Goal: Contribute content: Add original content to the website for others to see

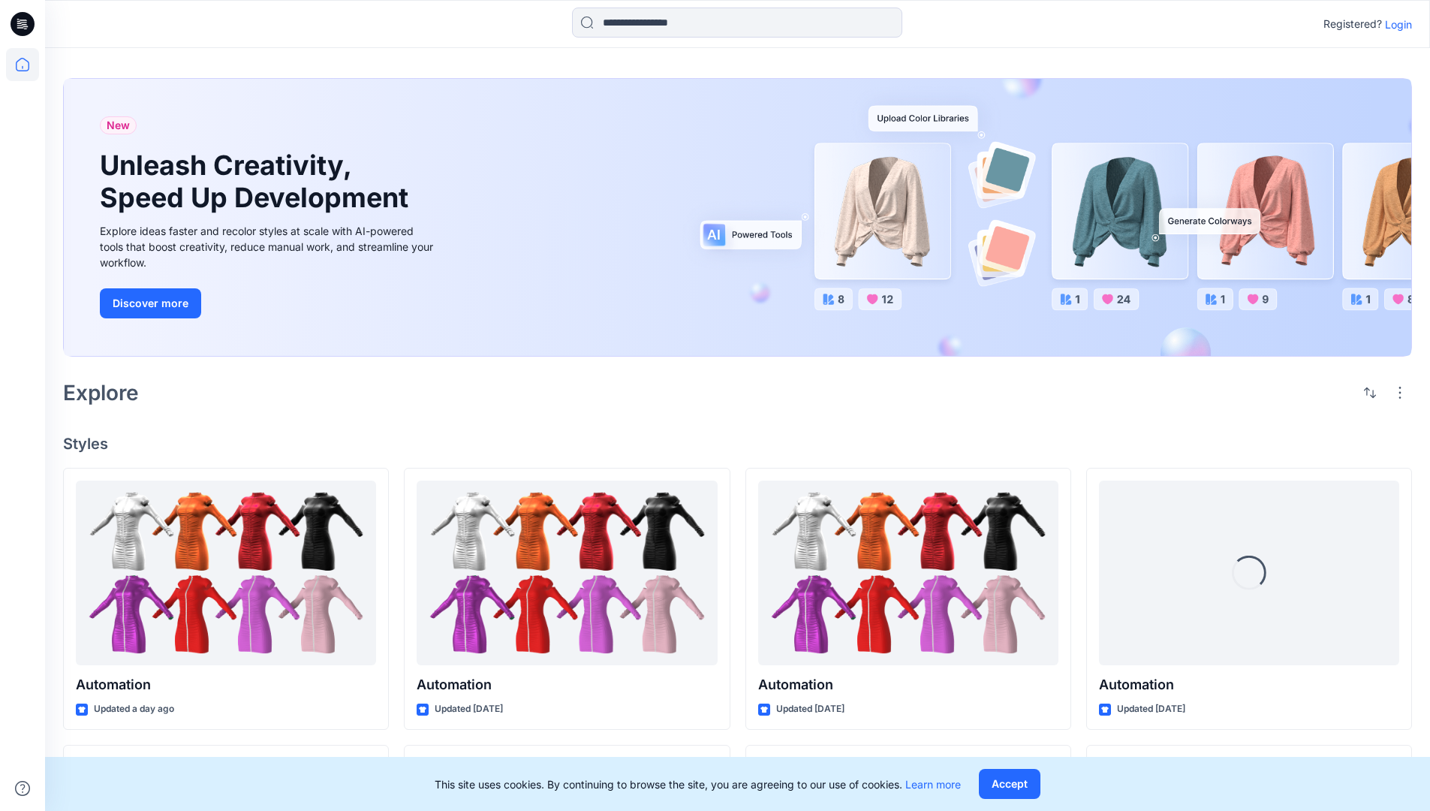
click at [1395, 24] on p "Login" at bounding box center [1398, 25] width 27 height 16
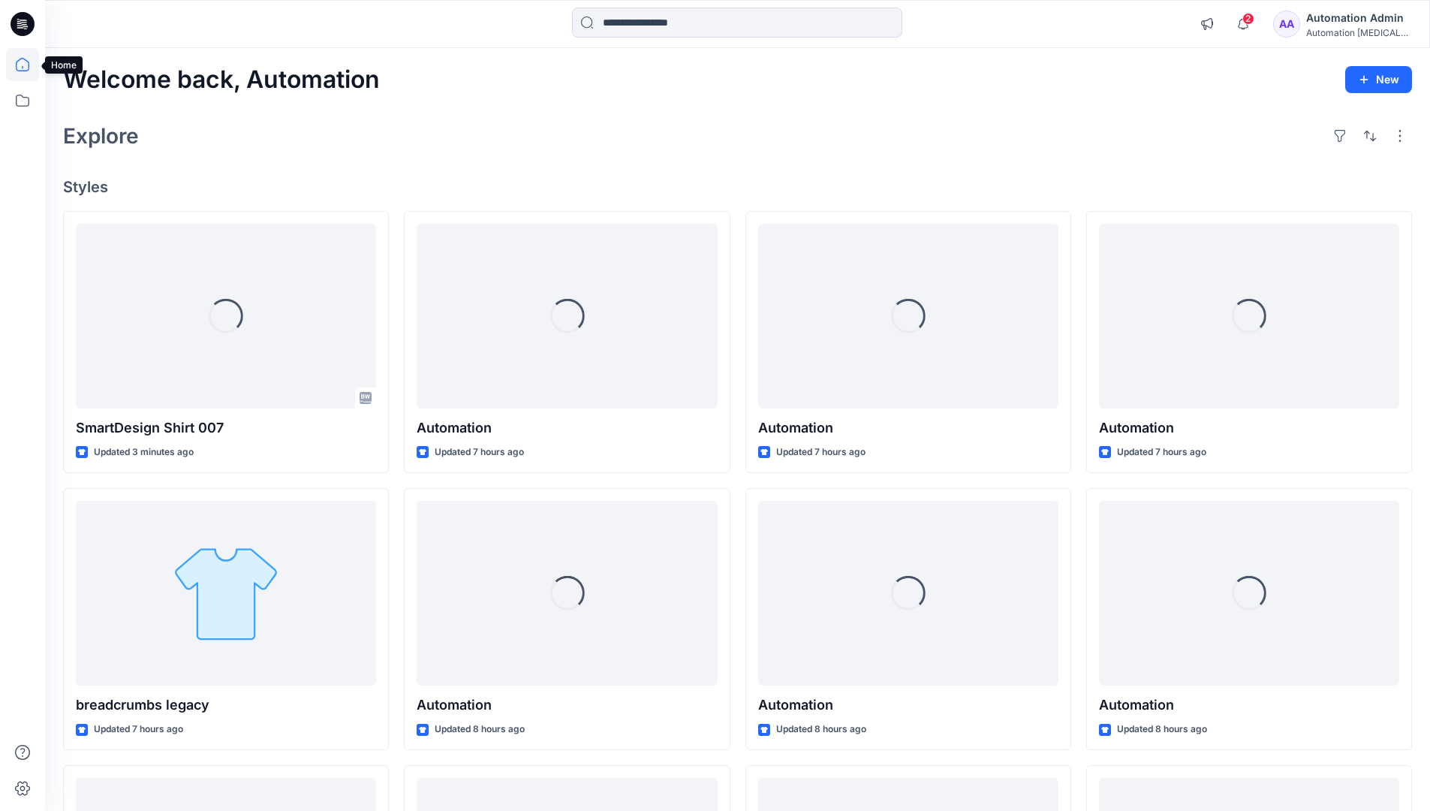
click at [29, 65] on icon at bounding box center [23, 65] width 14 height 14
click at [1305, 120] on button "New Style" at bounding box center [1344, 117] width 129 height 30
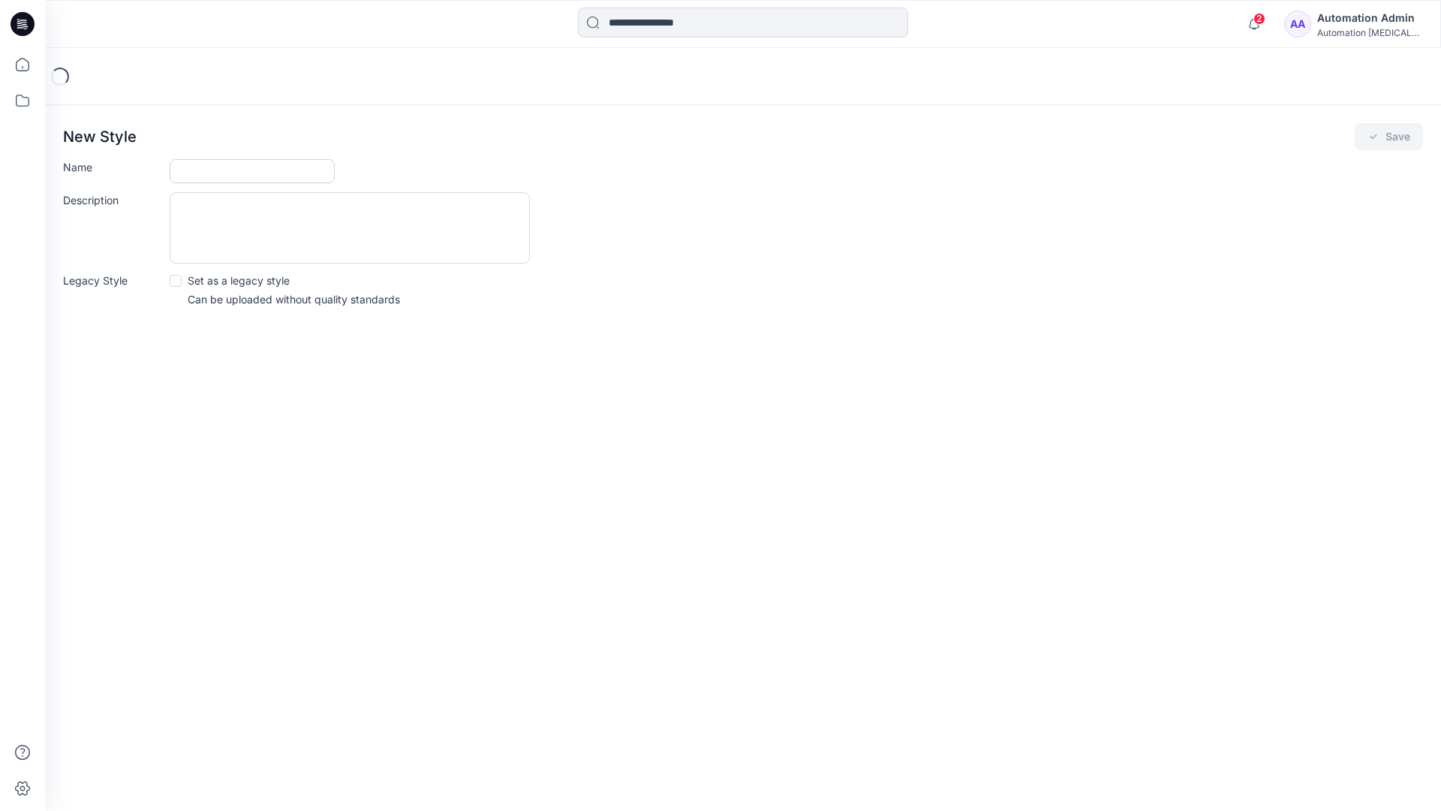
click at [213, 166] on input "Name" at bounding box center [252, 171] width 165 height 24
type input "**********"
click at [1389, 137] on button "Save" at bounding box center [1389, 136] width 68 height 27
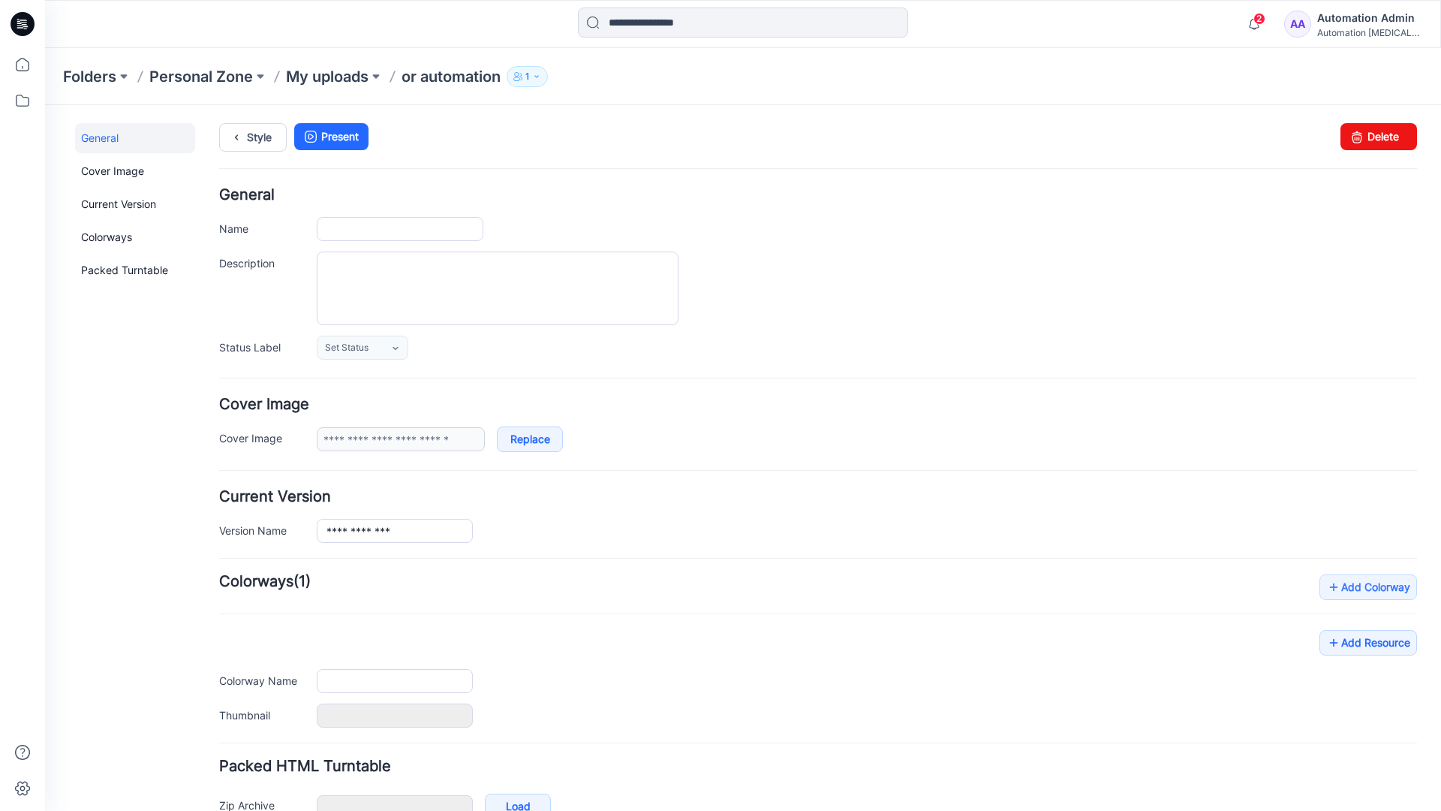
type input "**********"
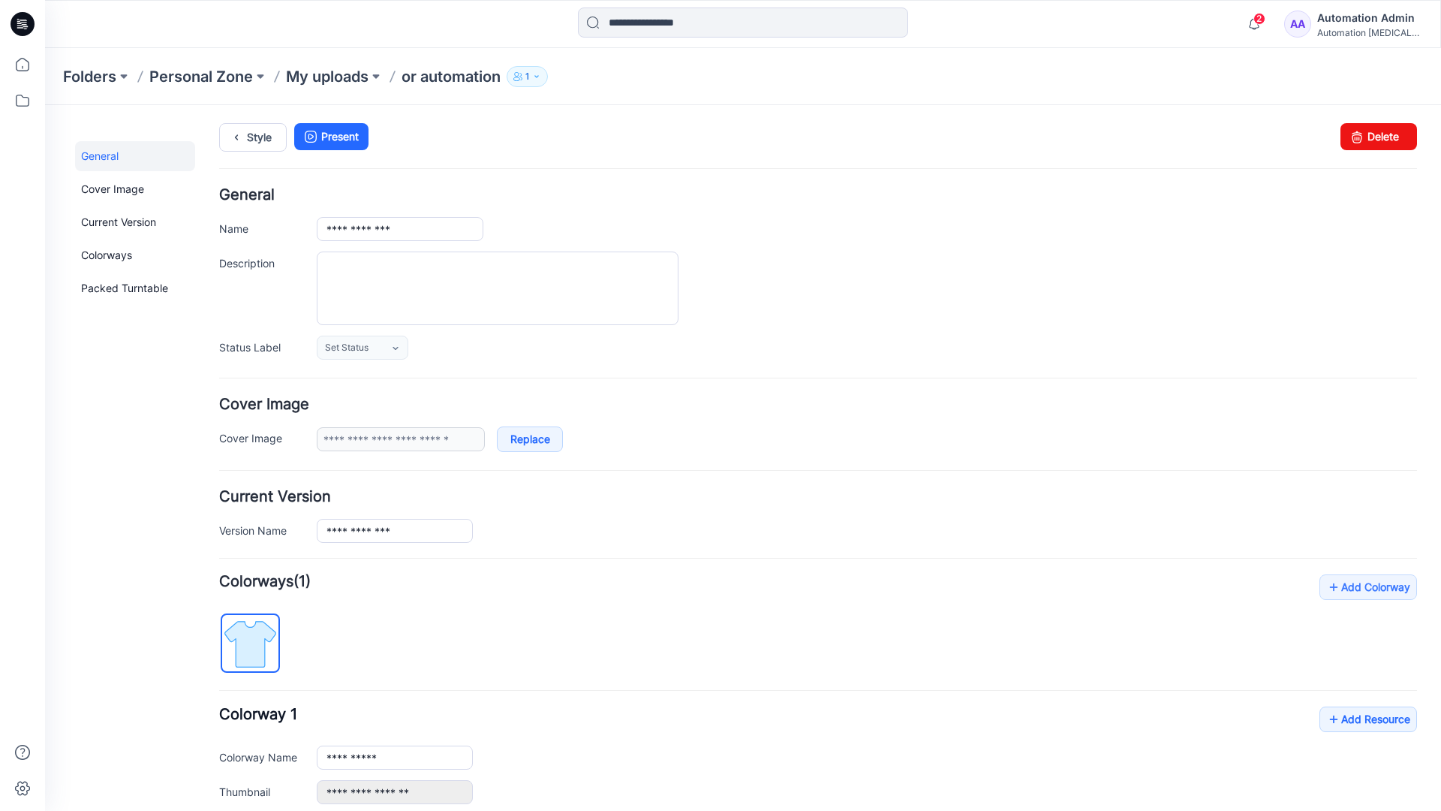
scroll to position [165, 0]
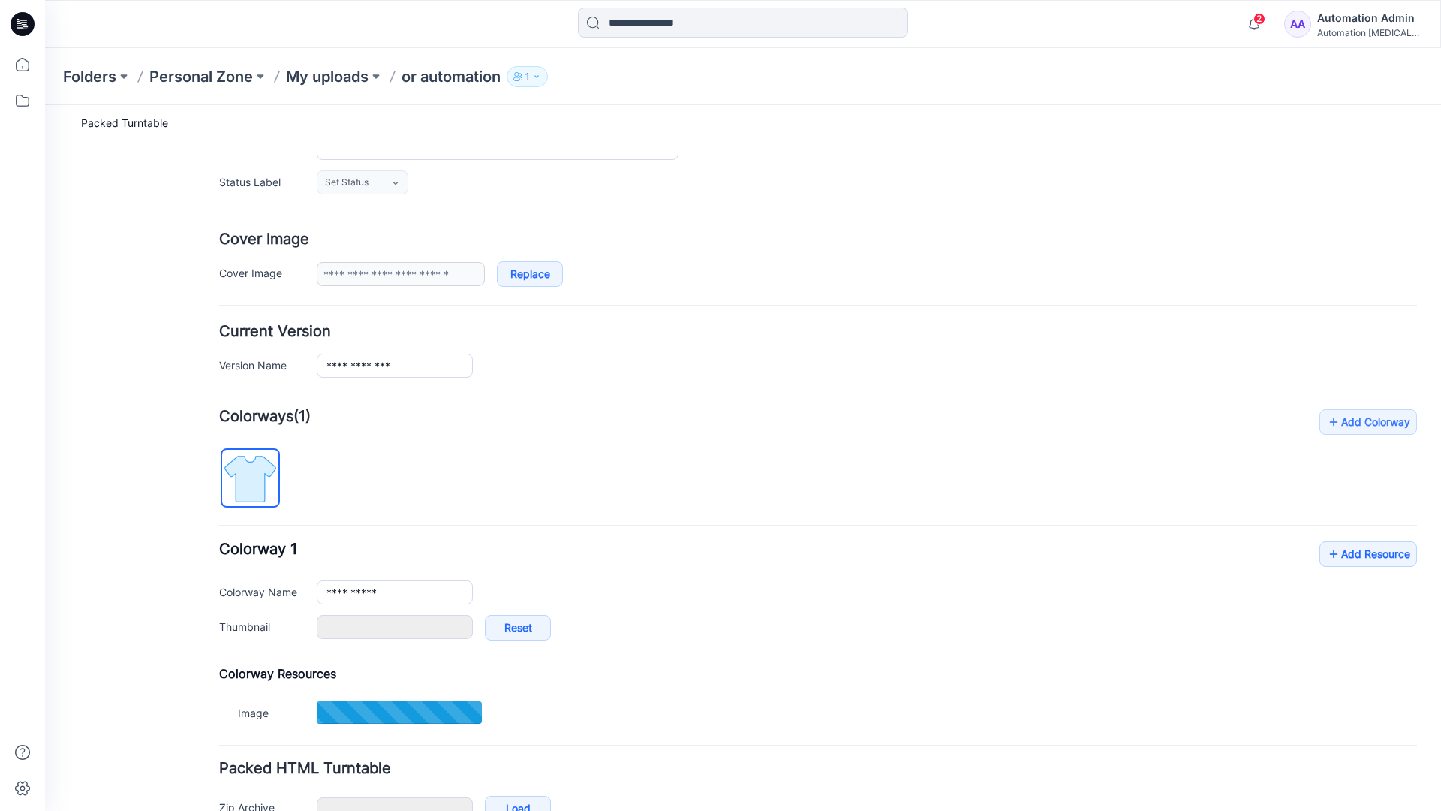
type input "**********"
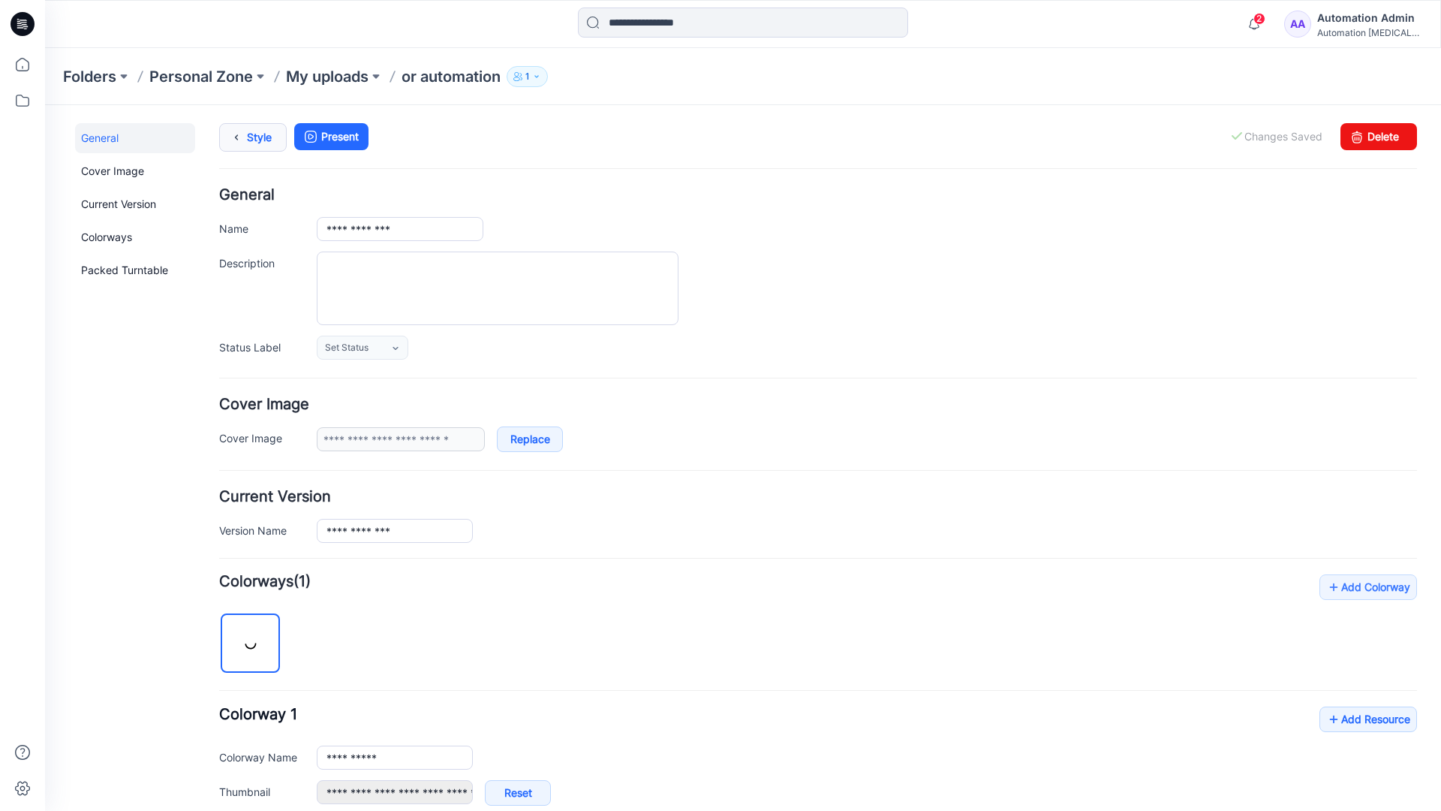
click at [249, 142] on link "Style" at bounding box center [253, 137] width 68 height 29
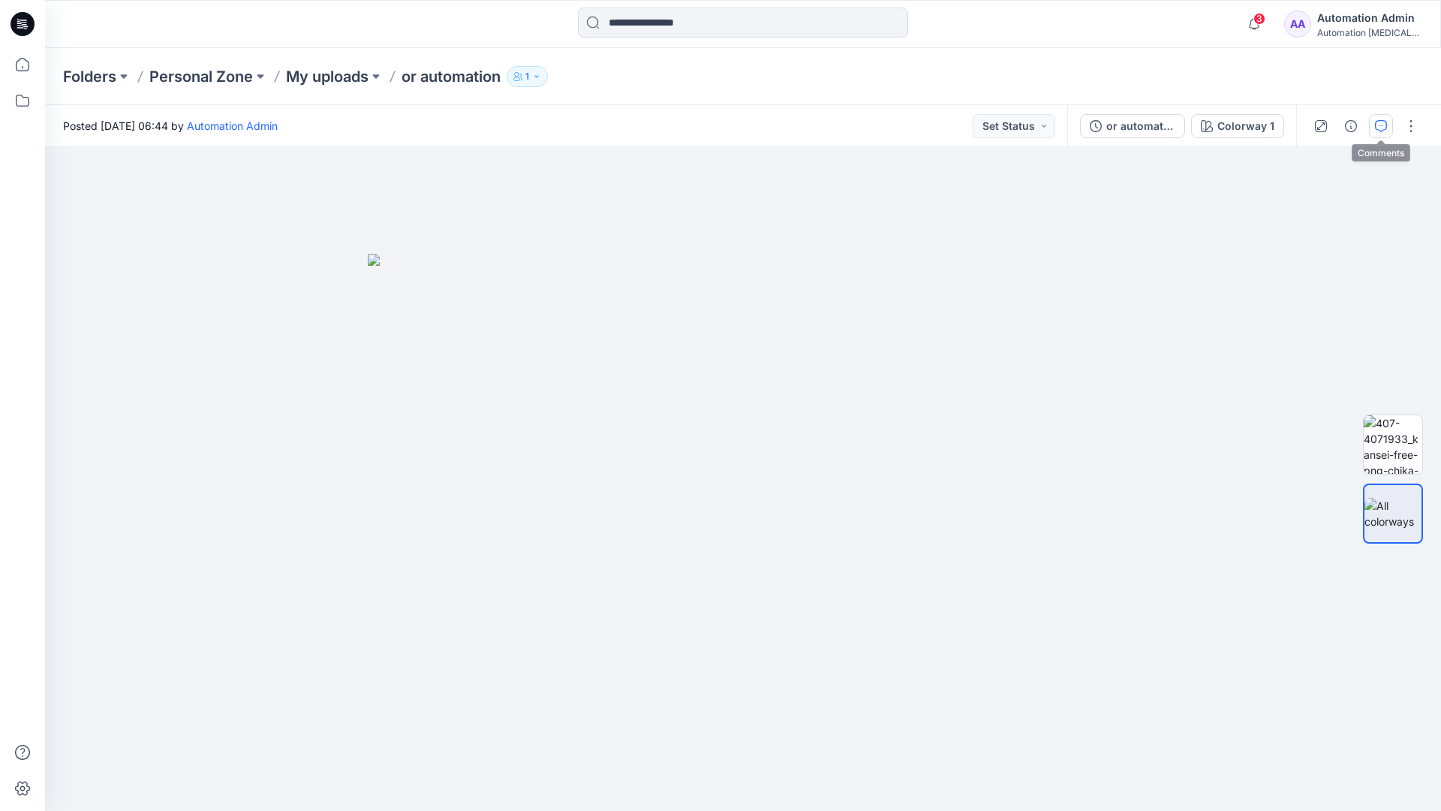
click at [1379, 119] on button "button" at bounding box center [1381, 126] width 24 height 24
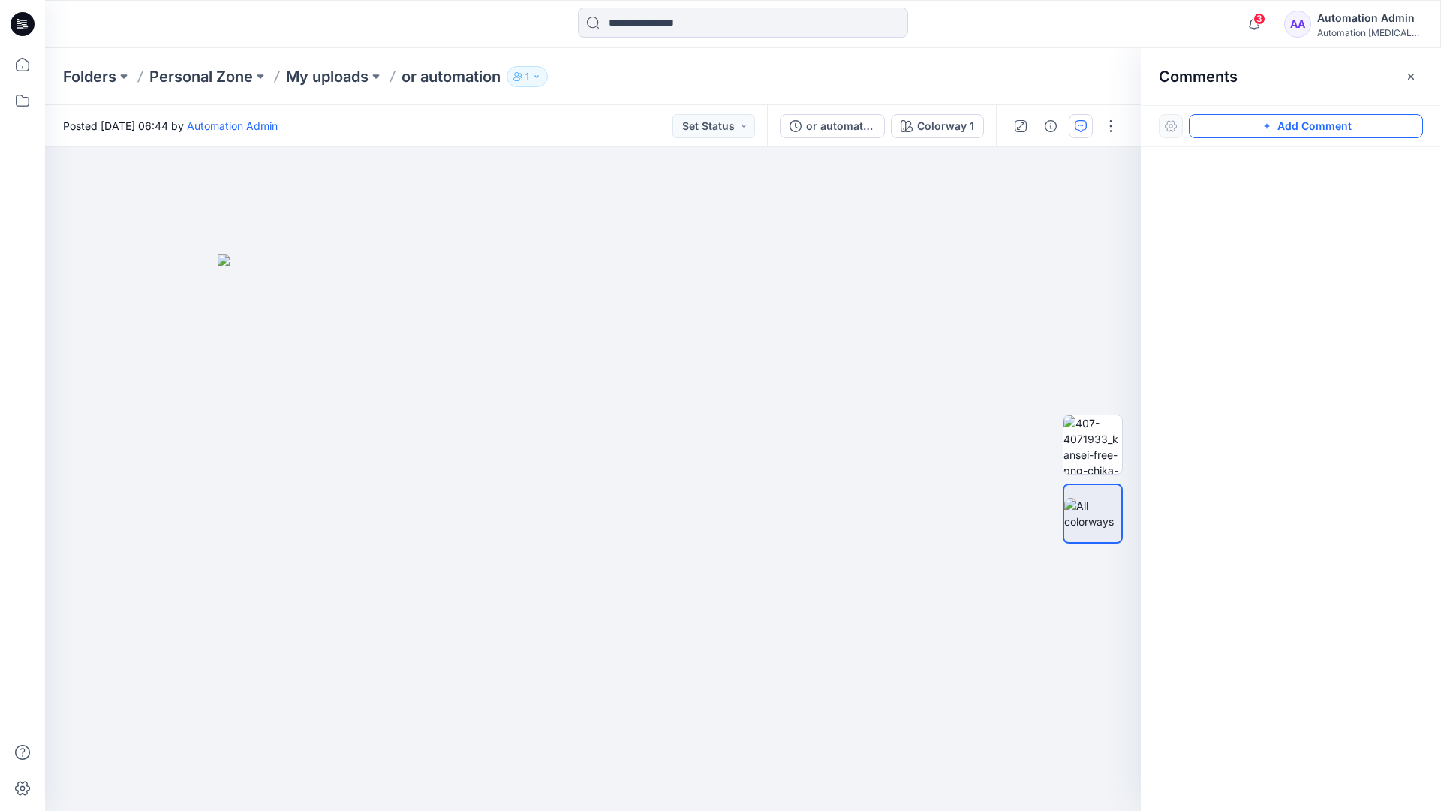
click at [1290, 127] on button "Add Comment" at bounding box center [1306, 126] width 234 height 24
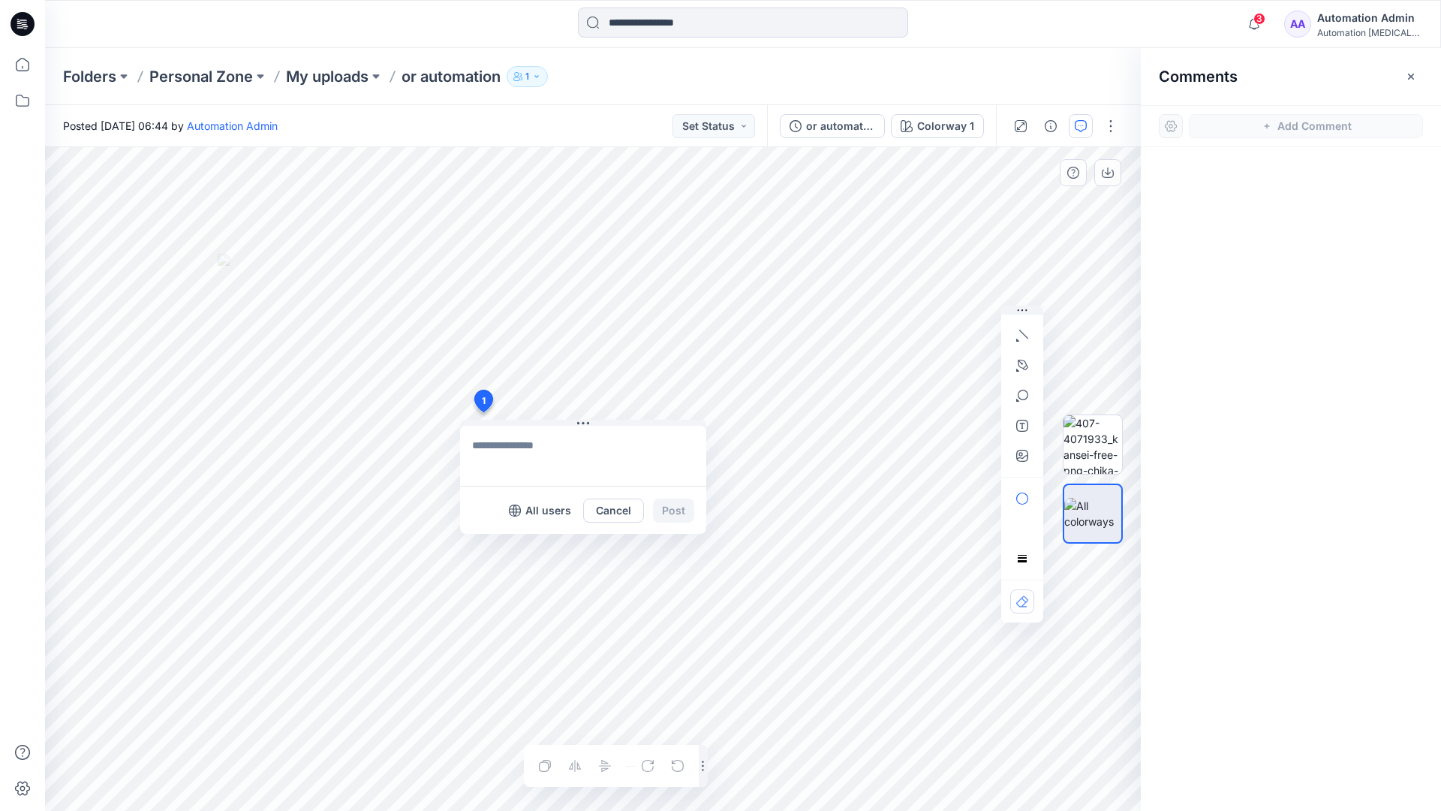
click at [483, 412] on div "1 All users Cancel Post Layer 1" at bounding box center [593, 479] width 1096 height 664
type textarea "****"
click at [1026, 332] on icon "button" at bounding box center [1022, 336] width 12 height 12
click at [1019, 363] on icon "button" at bounding box center [1022, 366] width 12 height 12
click at [673, 230] on icon "Layer 1" at bounding box center [593, 479] width 1096 height 664
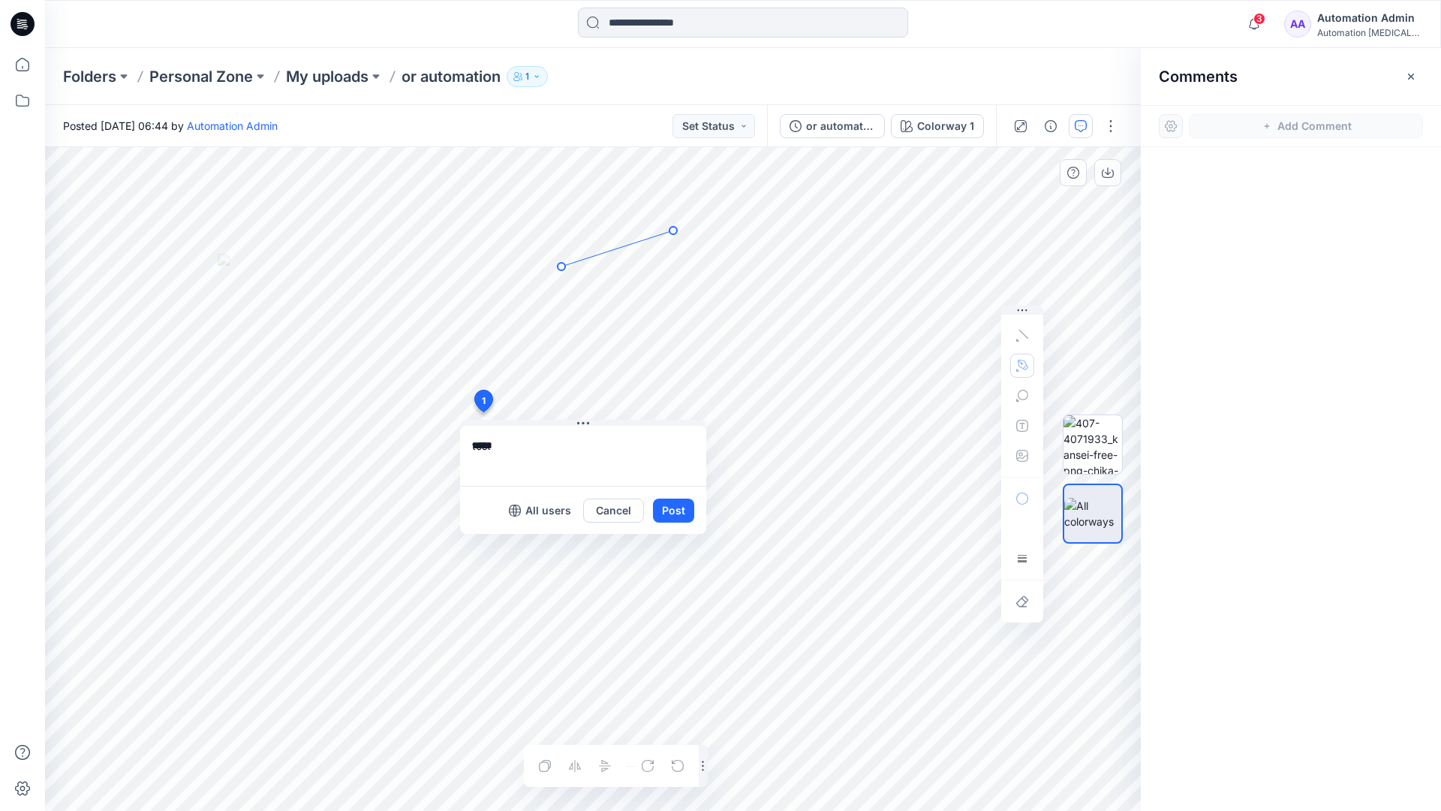
click at [561, 266] on icon "Layer 1" at bounding box center [593, 479] width 1096 height 664
click at [671, 231] on circle at bounding box center [674, 231] width 8 height 8
click at [1014, 363] on button "button" at bounding box center [1022, 366] width 24 height 24
click at [939, 363] on icon "button" at bounding box center [941, 365] width 11 height 11
click at [1021, 397] on icon "button" at bounding box center [1022, 396] width 12 height 12
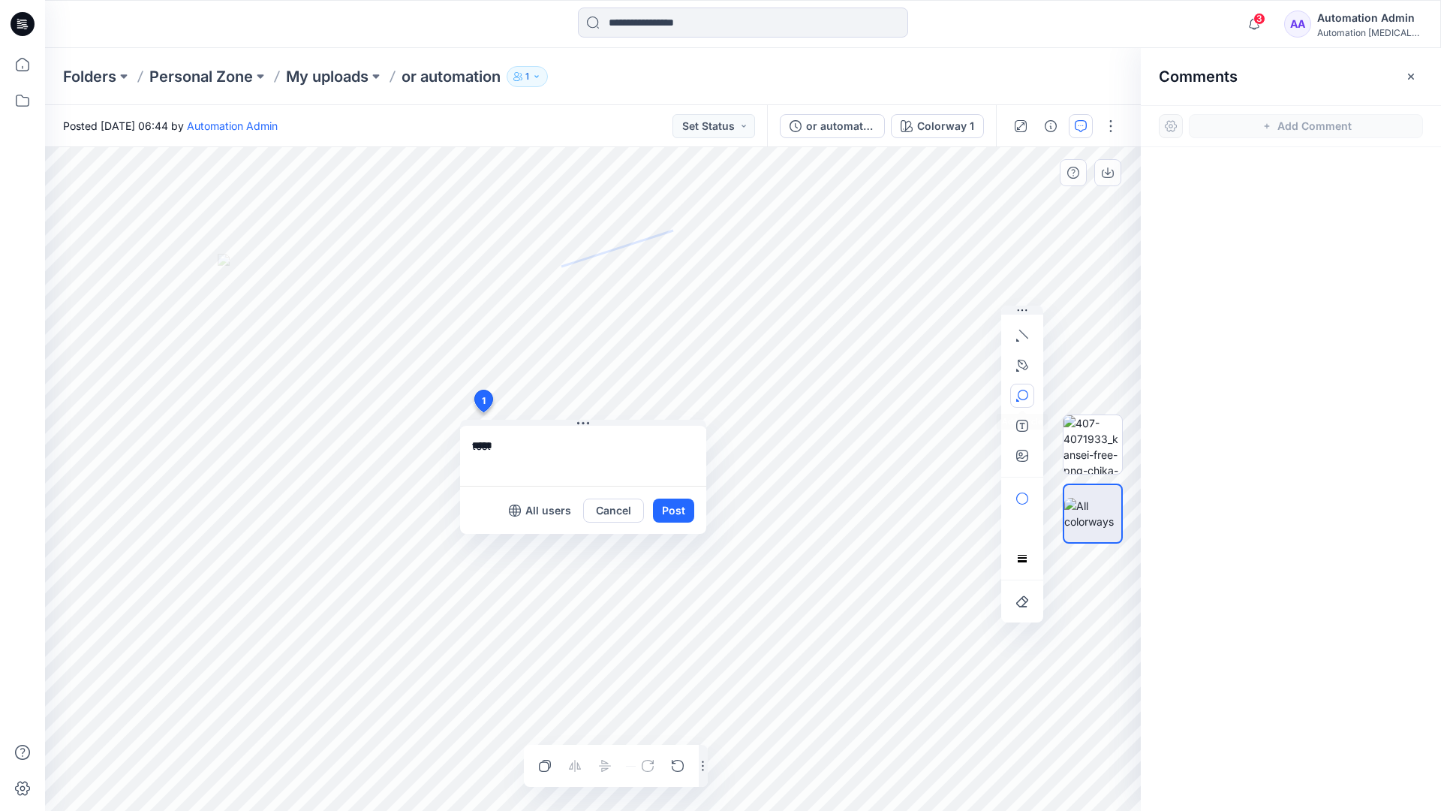
click at [1028, 392] on button "button" at bounding box center [1022, 396] width 24 height 24
click at [1022, 396] on icon "button" at bounding box center [1022, 396] width 12 height 12
click at [944, 398] on icon "button" at bounding box center [941, 397] width 12 height 12
click at [1019, 429] on icon "button" at bounding box center [1022, 426] width 12 height 12
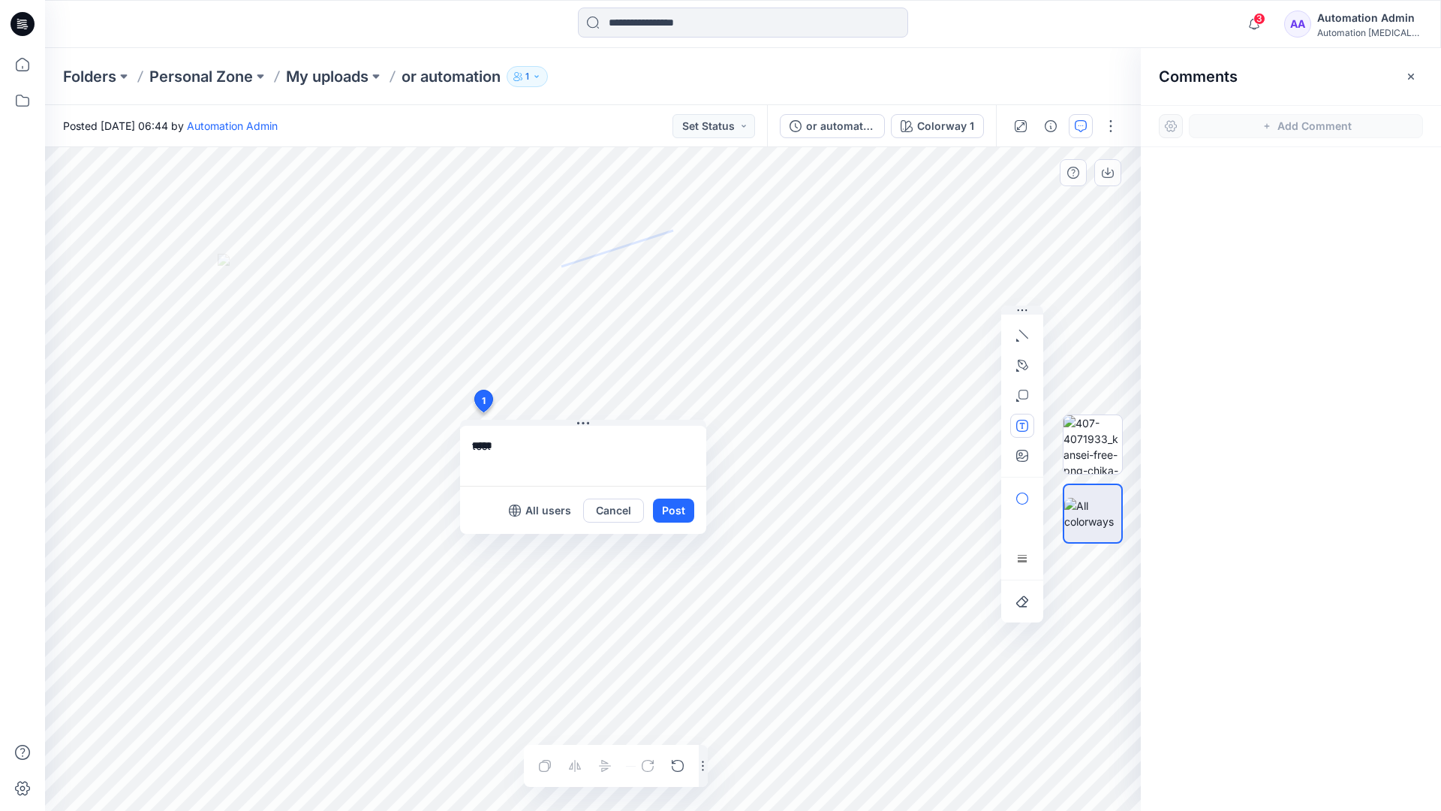
click at [1015, 427] on button "button" at bounding box center [1022, 426] width 24 height 24
type textarea "**********"
type input"] "**********"
click at [672, 511] on button "Post" at bounding box center [673, 510] width 41 height 24
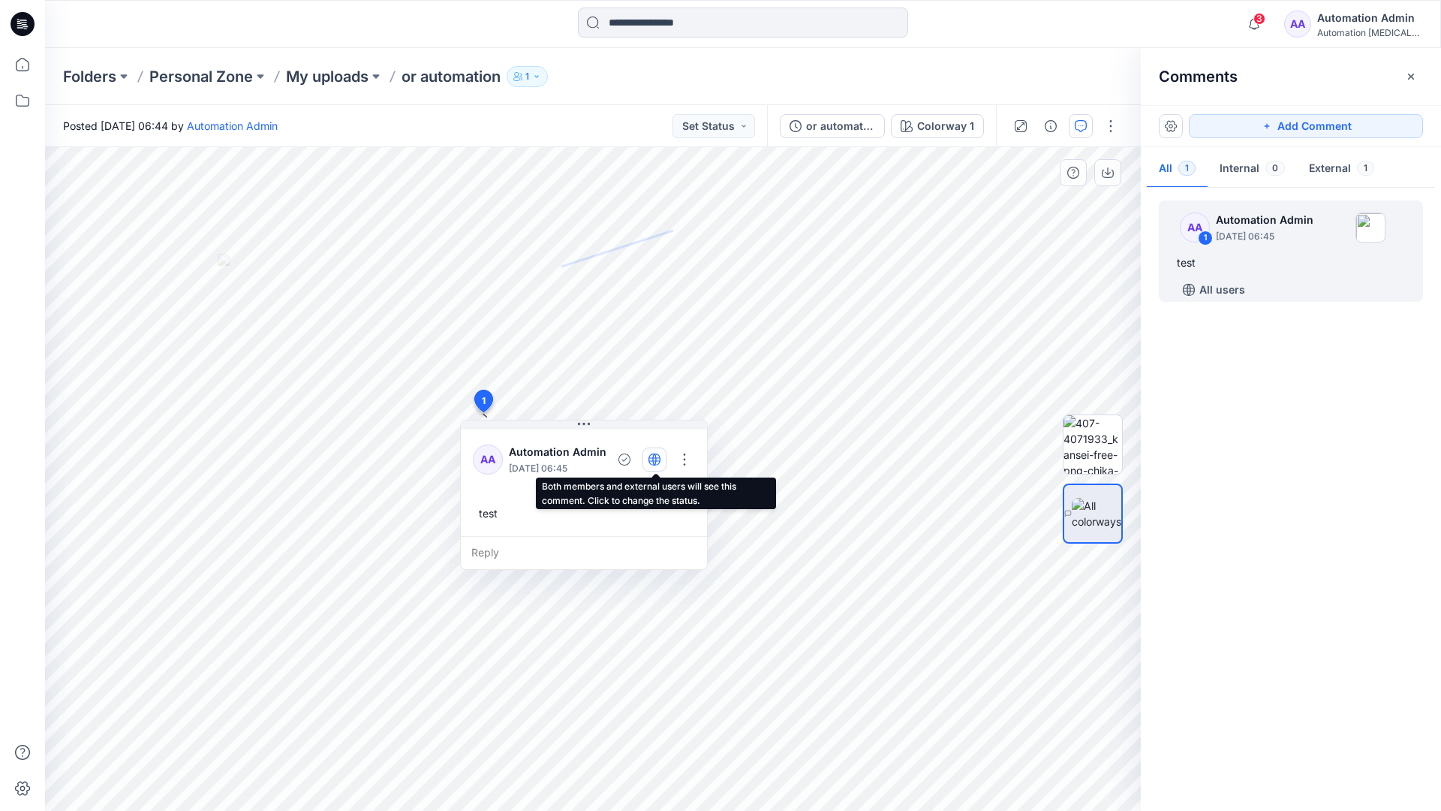
click at [655, 458] on icon "button" at bounding box center [654, 459] width 4 height 12
click at [656, 462] on icon "button" at bounding box center [655, 459] width 12 height 12
click at [558, 550] on div "Reply" at bounding box center [584, 552] width 246 height 33
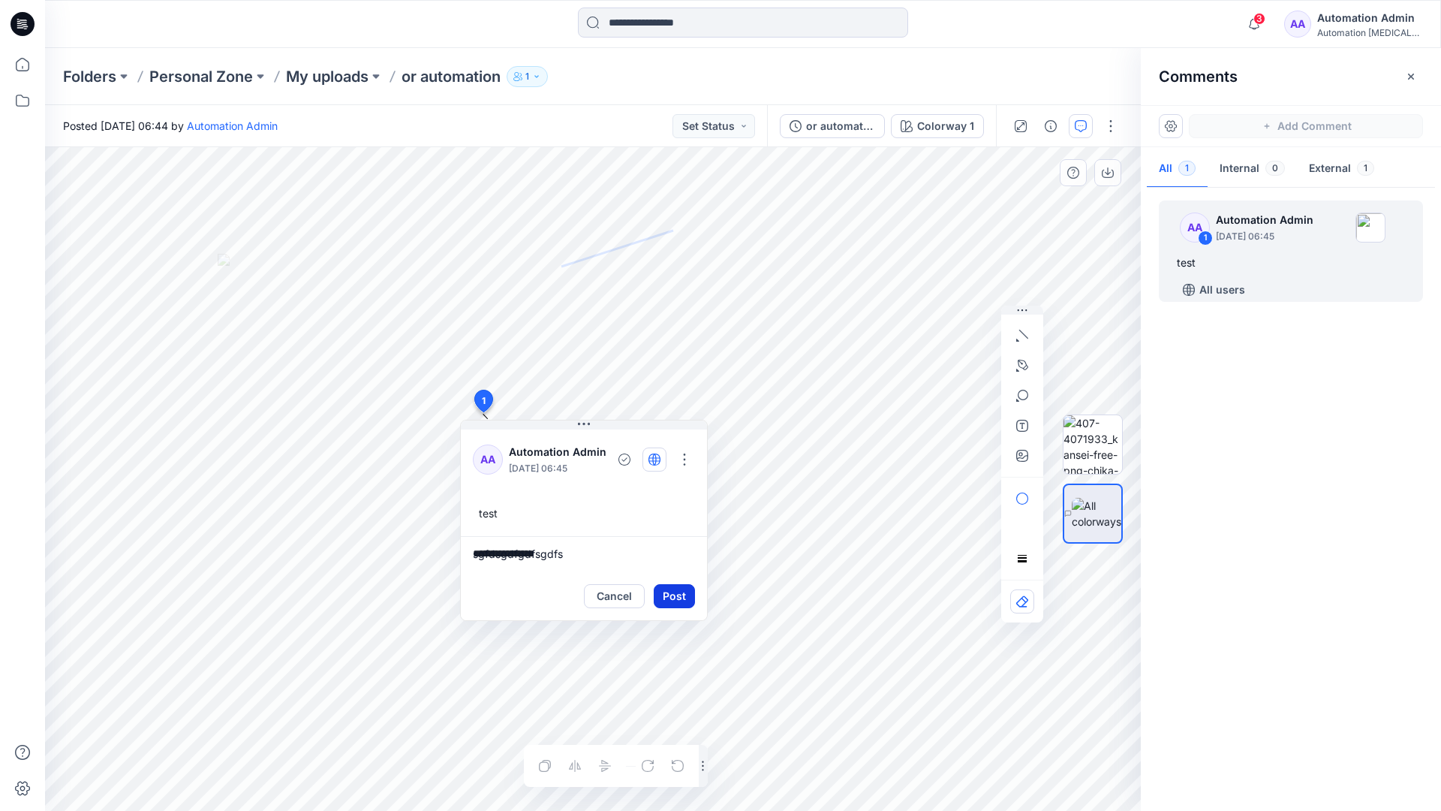
type textarea "**********"
click at [668, 587] on button "Post" at bounding box center [674, 596] width 41 height 24
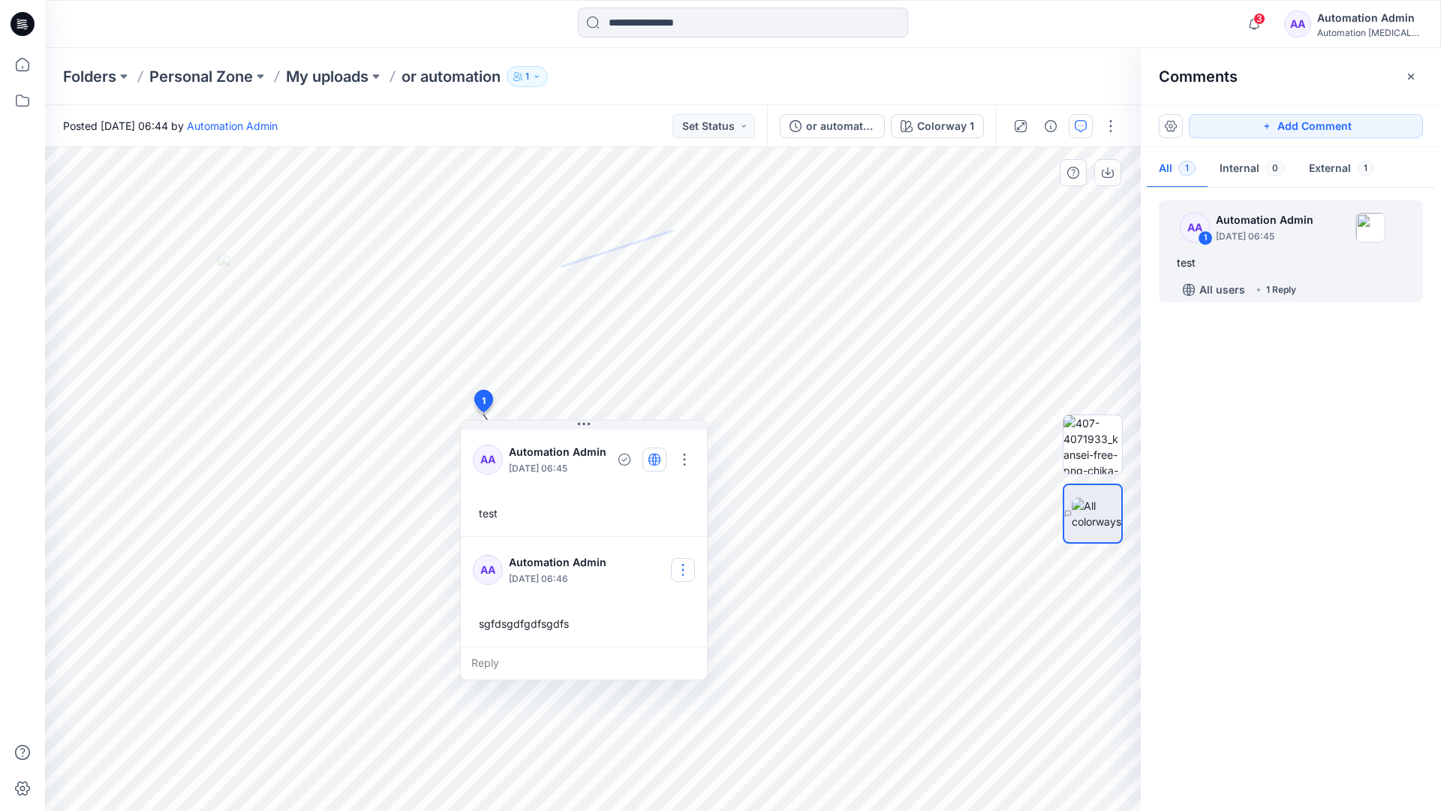
click at [688, 563] on button "button" at bounding box center [683, 570] width 24 height 24
click at [670, 650] on p "Delete comment" at bounding box center [692, 645] width 78 height 16
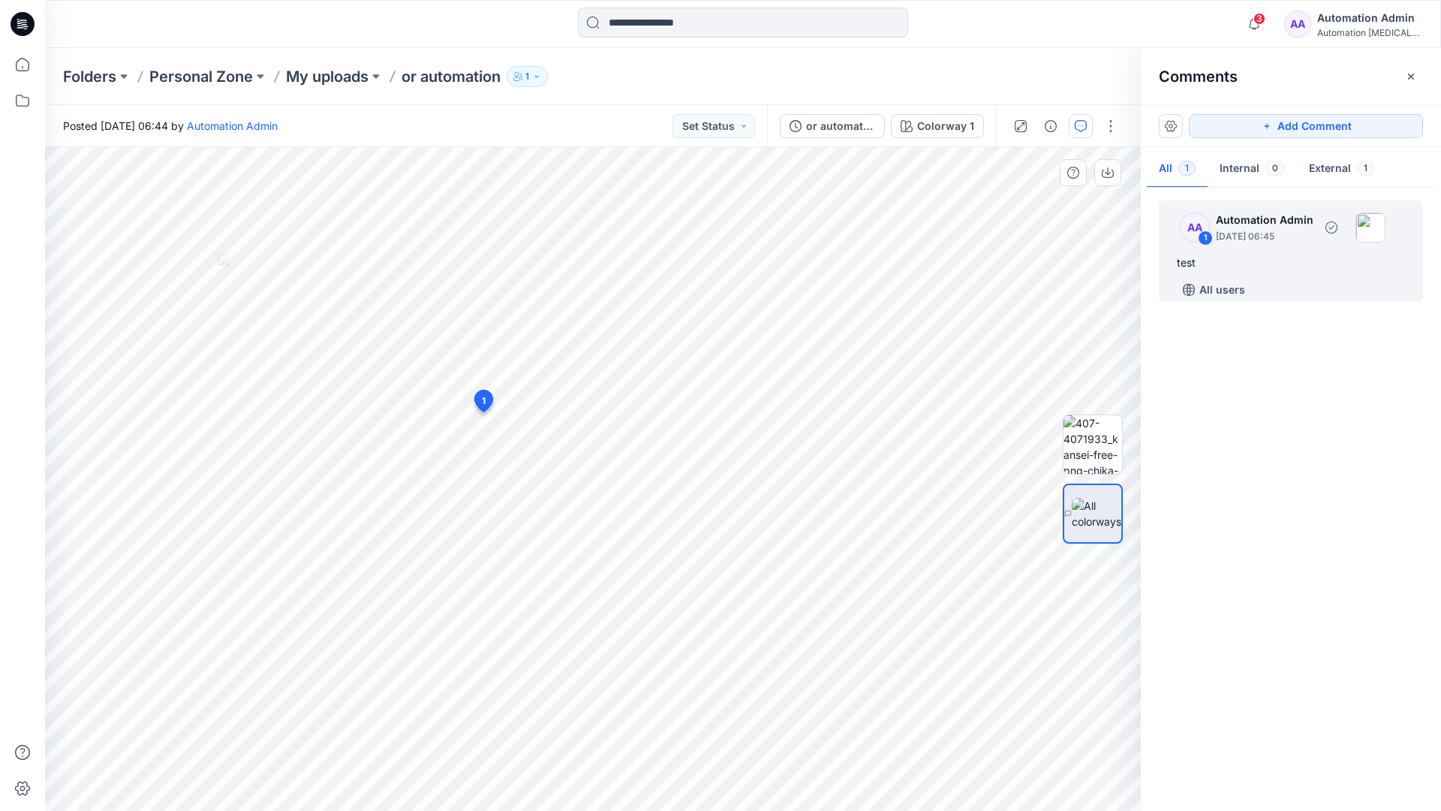
click at [1234, 257] on div "test" at bounding box center [1291, 263] width 228 height 18
click at [690, 453] on button "button" at bounding box center [685, 459] width 24 height 24
click at [676, 533] on p "Delete thread" at bounding box center [689, 535] width 67 height 16
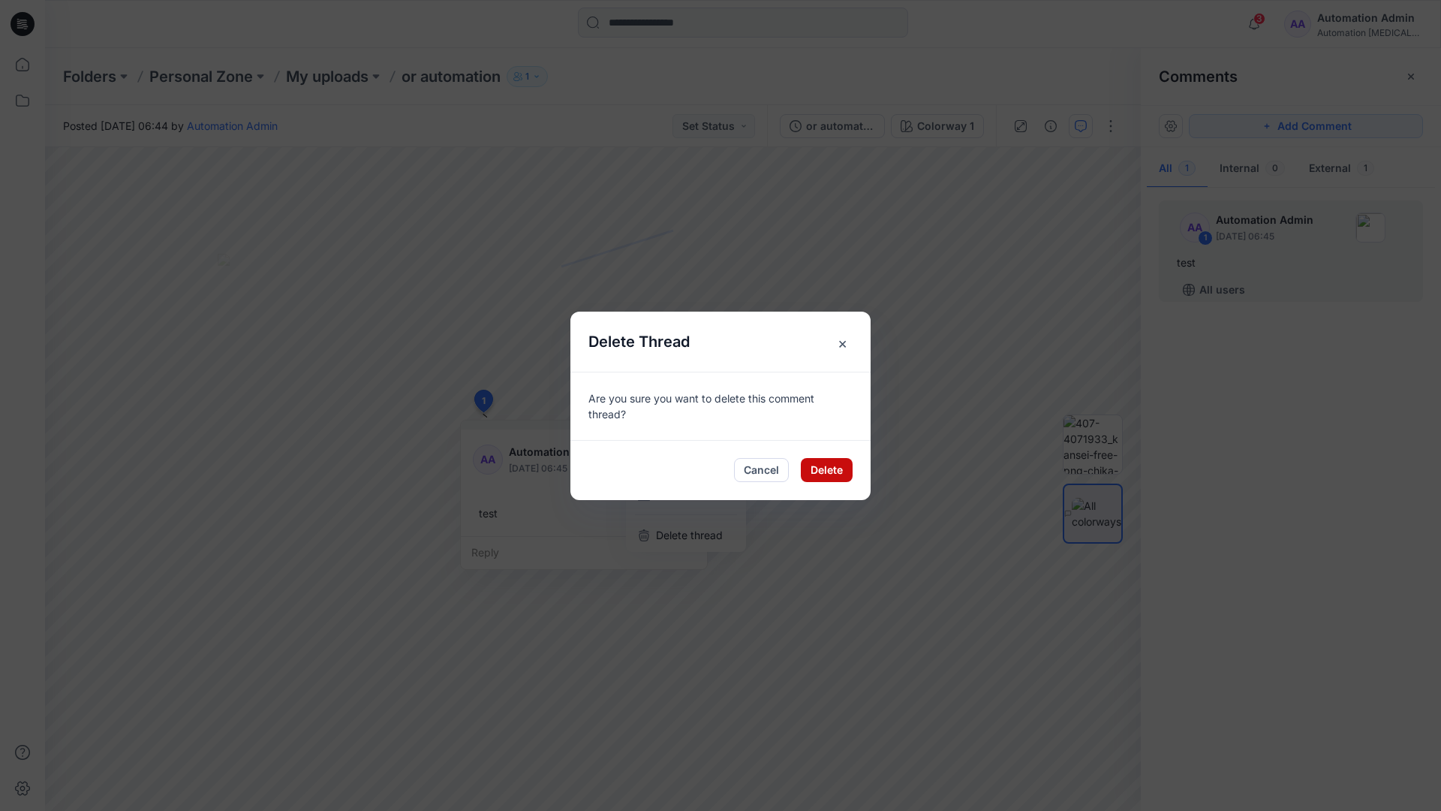
click at [830, 473] on button "Delete" at bounding box center [827, 470] width 52 height 24
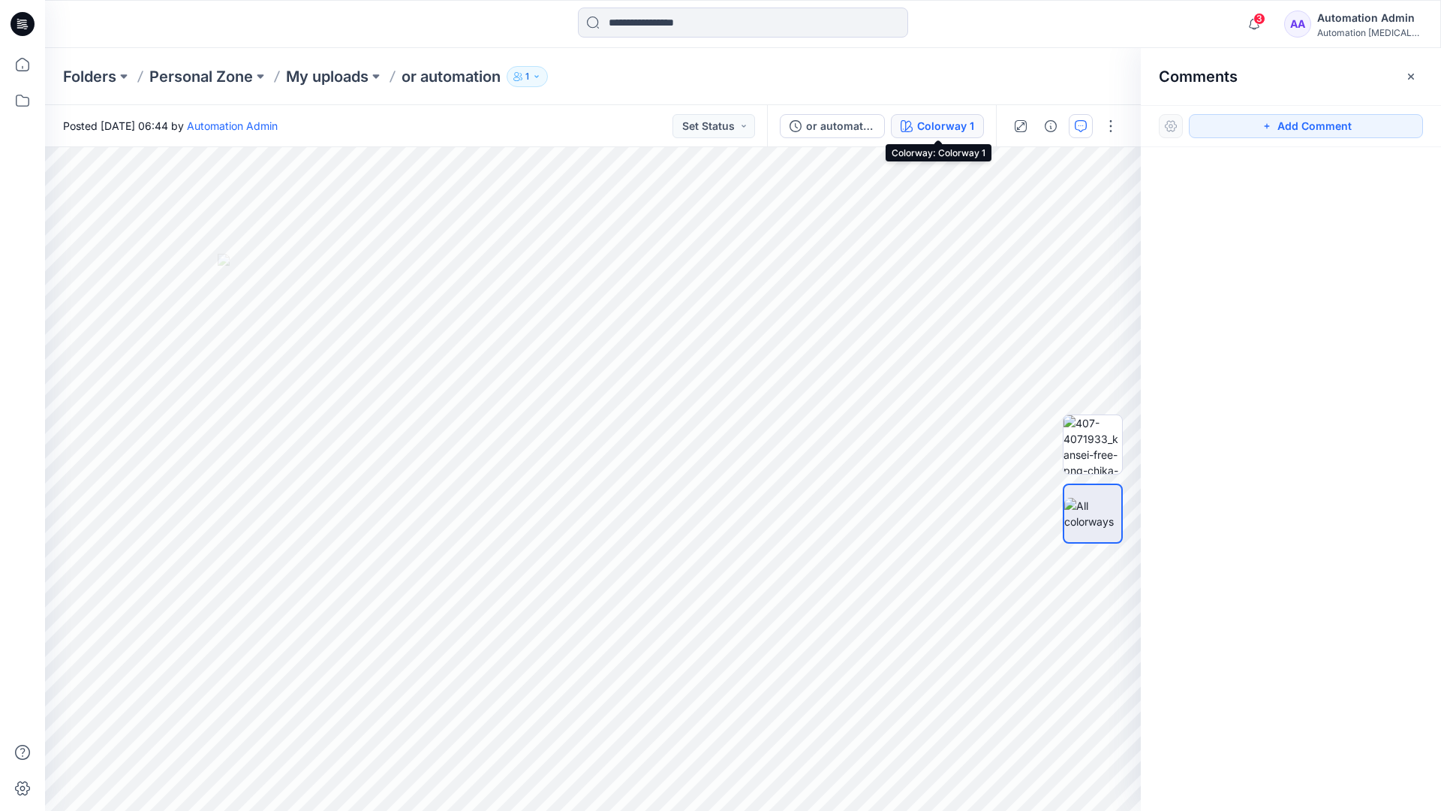
click at [921, 128] on div "Colorway 1" at bounding box center [945, 126] width 57 height 17
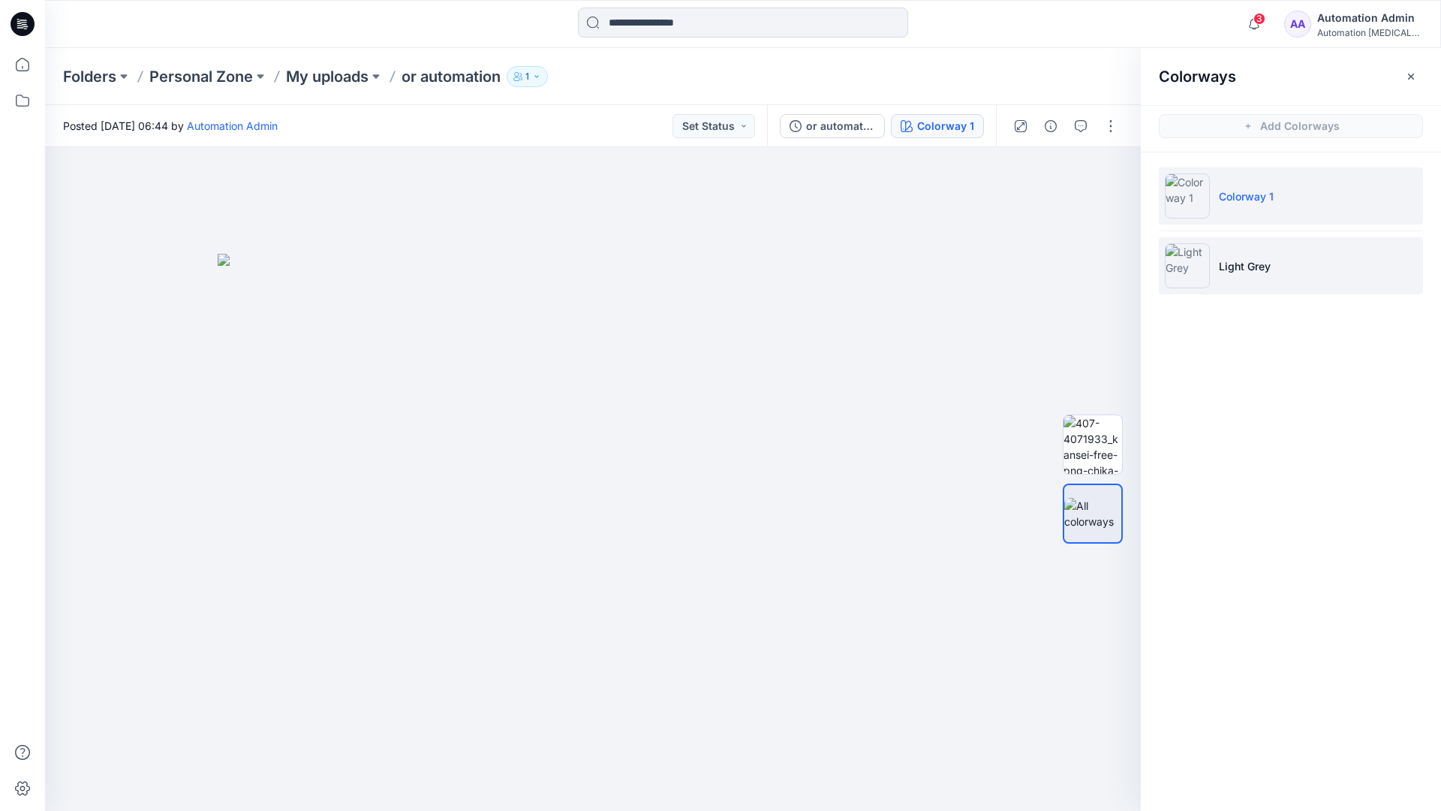
click at [1239, 267] on p "Light Grey" at bounding box center [1245, 266] width 52 height 16
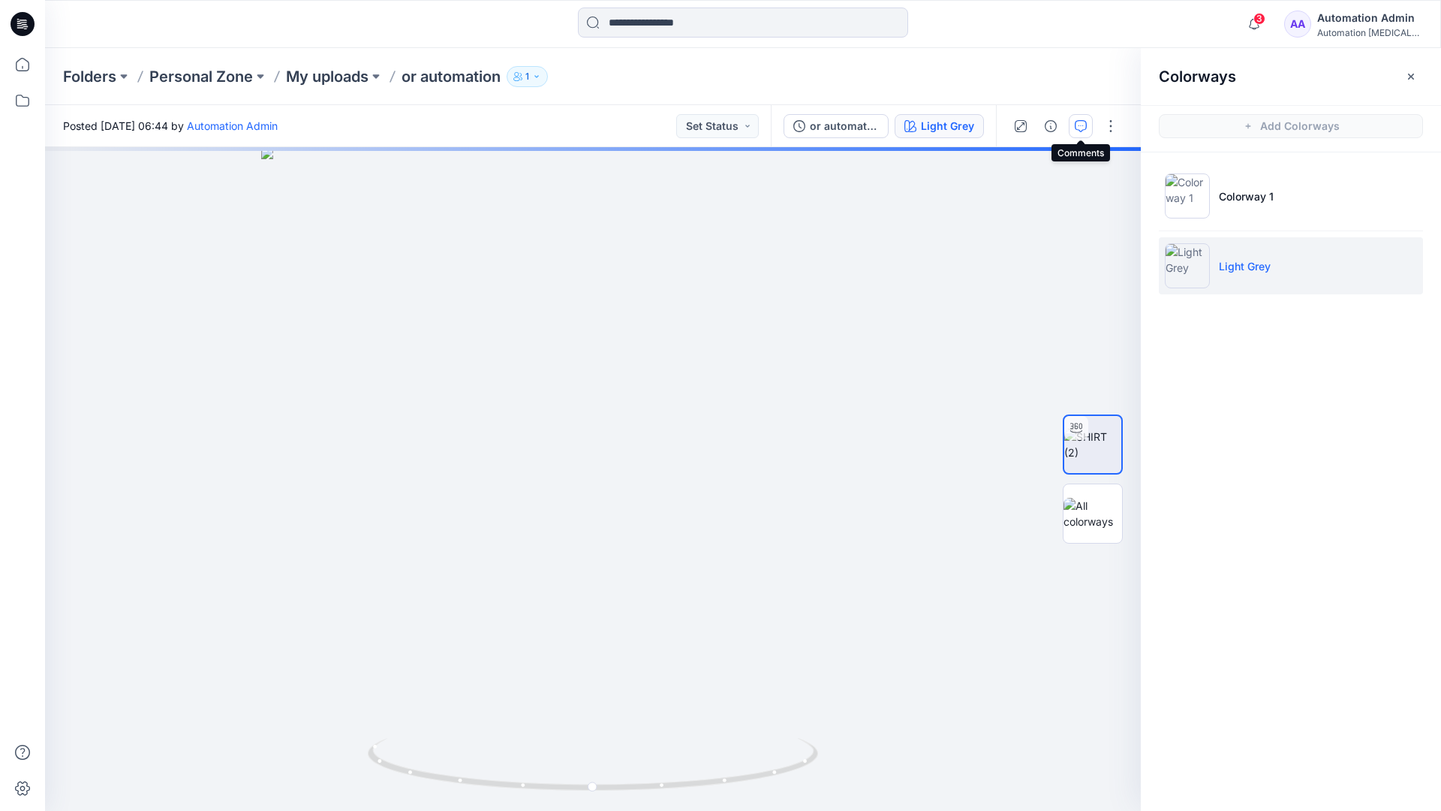
click at [1077, 131] on icon "button" at bounding box center [1081, 126] width 12 height 12
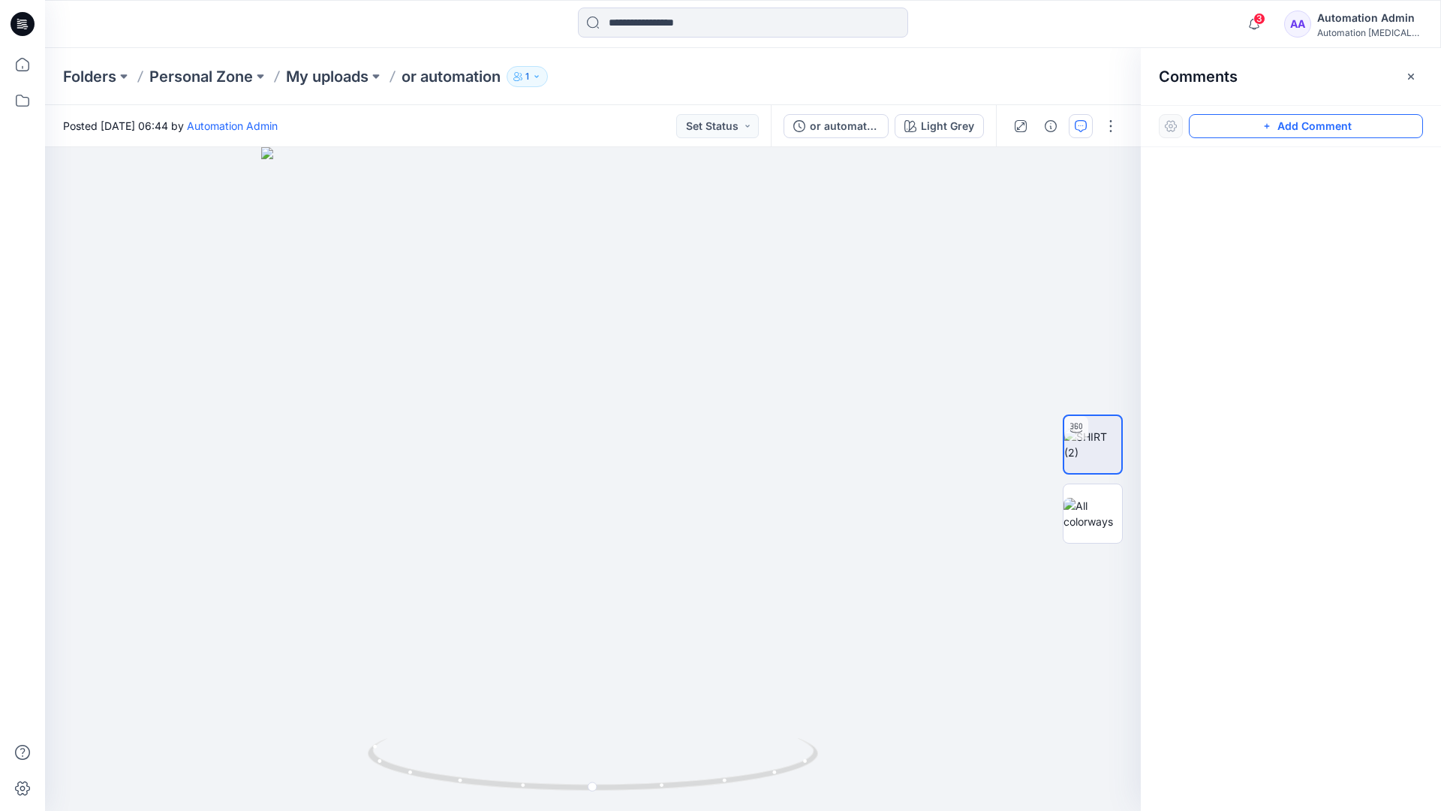
click at [1250, 130] on button "Add Comment" at bounding box center [1306, 126] width 234 height 24
click at [1222, 122] on button "Click on the style to leave a comment" at bounding box center [1306, 126] width 234 height 24
click at [576, 343] on div "2" at bounding box center [593, 479] width 1096 height 664
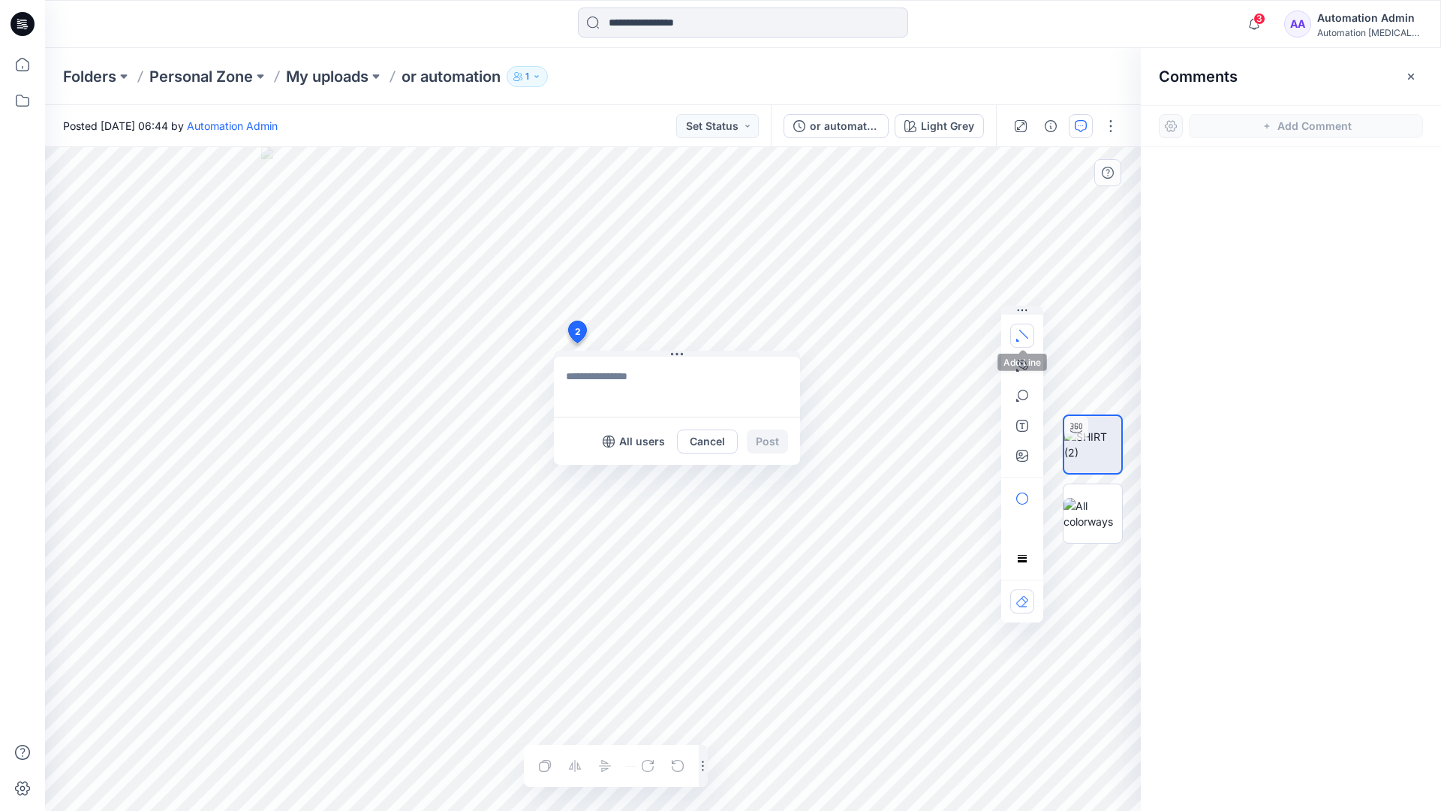
click at [1024, 342] on button "button" at bounding box center [1022, 336] width 24 height 24
click at [1021, 331] on icon "button" at bounding box center [1023, 334] width 9 height 9
click at [930, 331] on button "button" at bounding box center [941, 332] width 24 height 24
click at [1025, 361] on icon "button" at bounding box center [1023, 365] width 11 height 11
click at [412, 331] on icon "Layer 1" at bounding box center [593, 479] width 1096 height 664
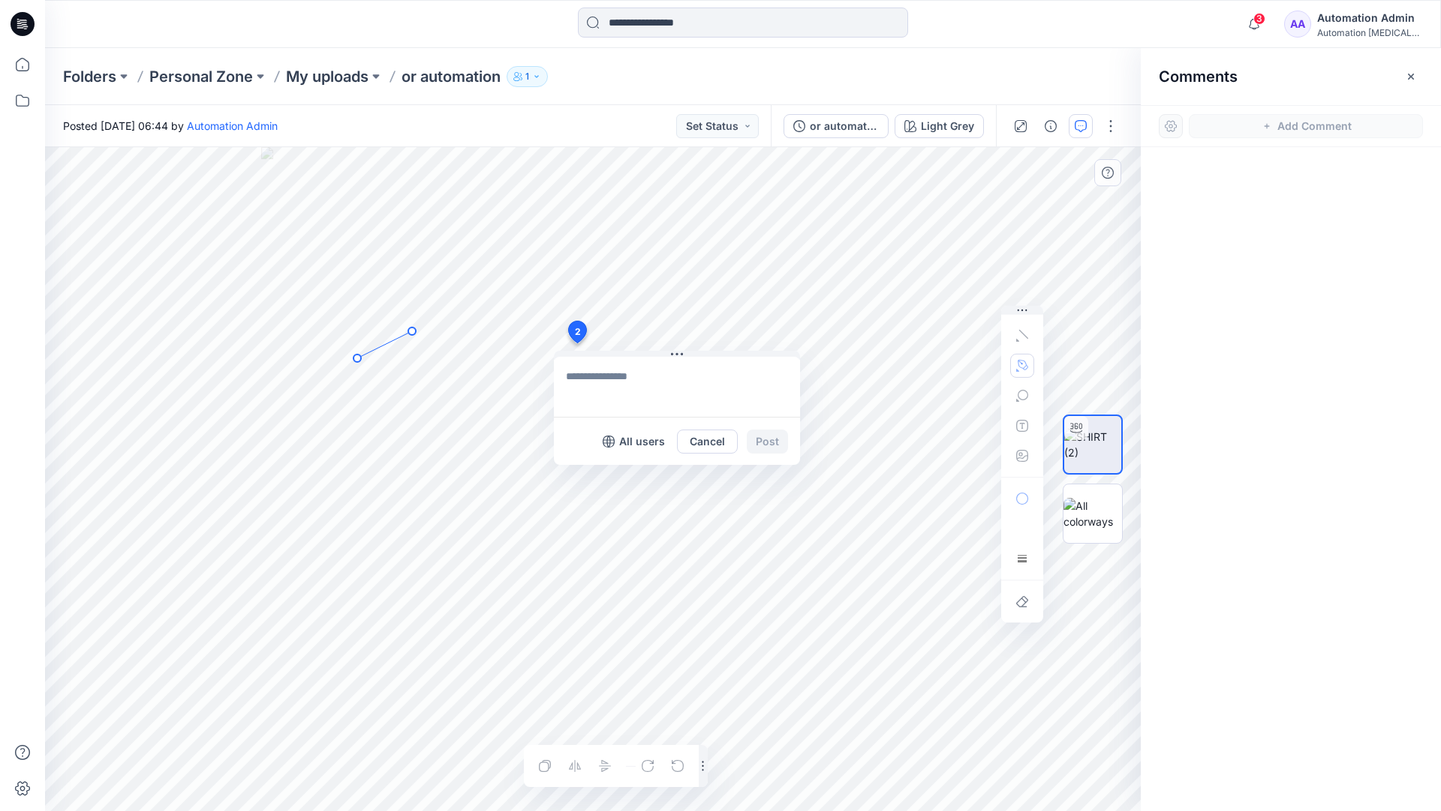
click at [357, 358] on icon "Layer 1" at bounding box center [593, 479] width 1096 height 664
click at [357, 358] on circle at bounding box center [358, 358] width 8 height 8
click at [1022, 402] on button "button" at bounding box center [1022, 396] width 24 height 24
click at [1027, 399] on icon "button" at bounding box center [1022, 396] width 12 height 12
click at [947, 393] on button "button" at bounding box center [941, 397] width 24 height 24
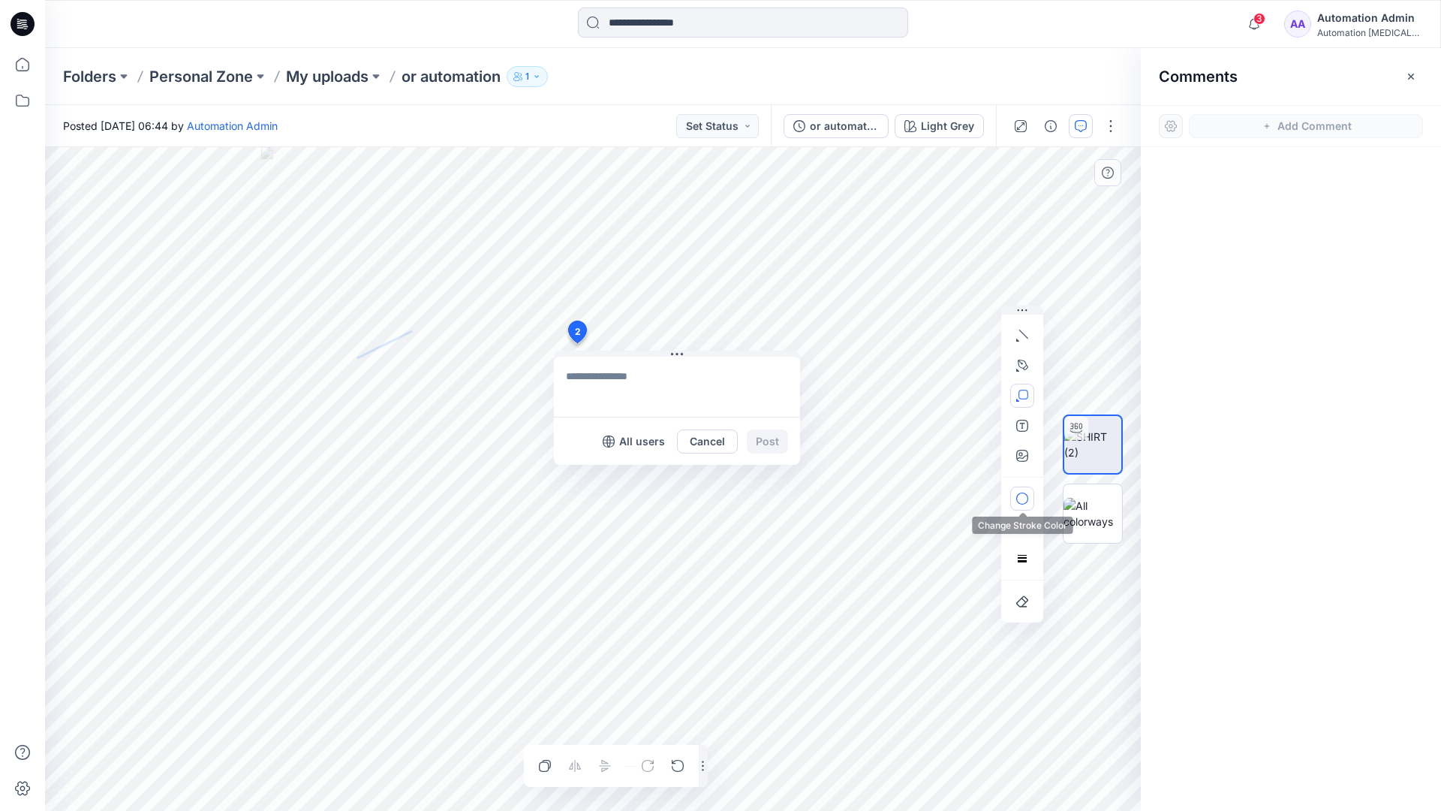
click at [1028, 491] on button "button" at bounding box center [1022, 498] width 24 height 24
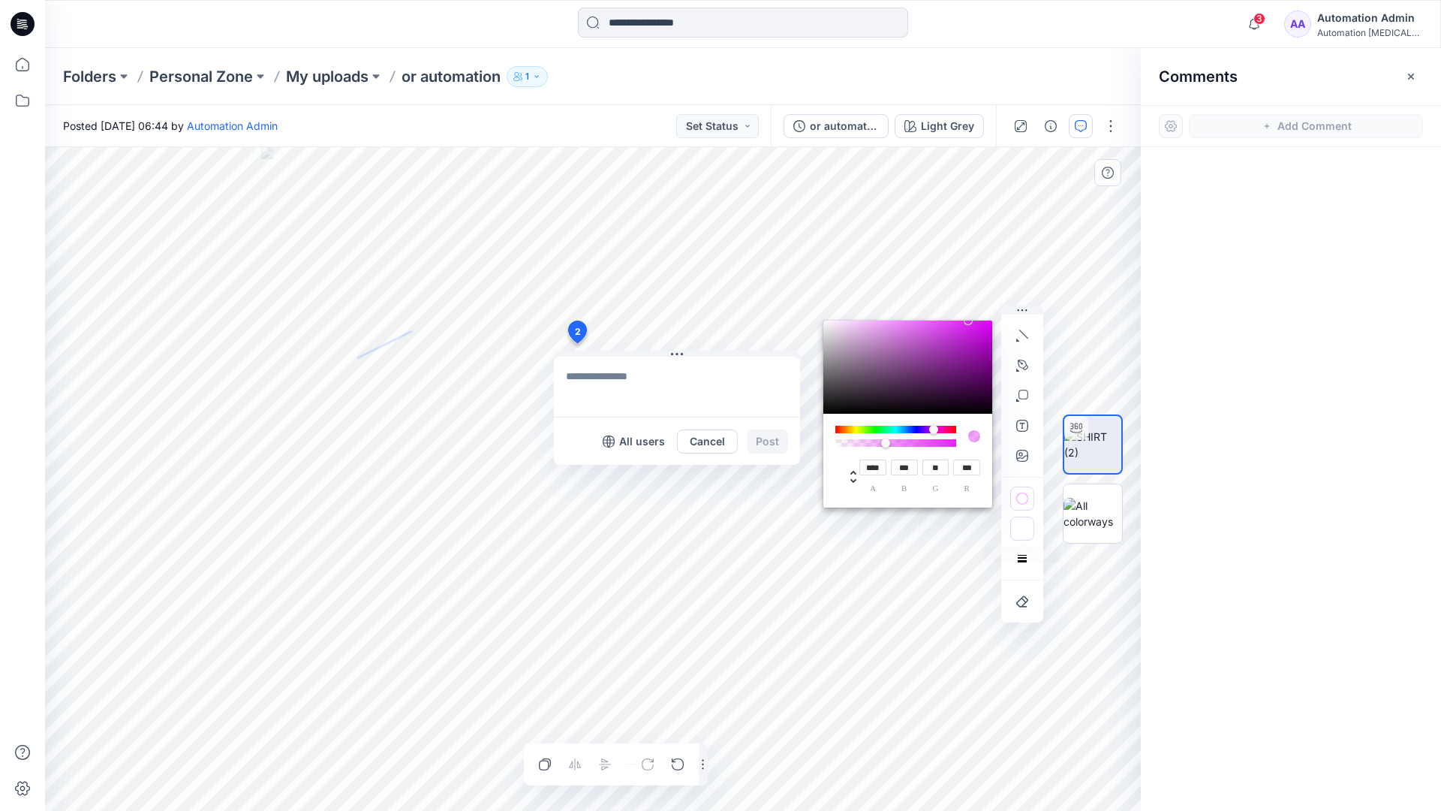
click at [1018, 528] on icon "button" at bounding box center [1022, 530] width 12 height 8
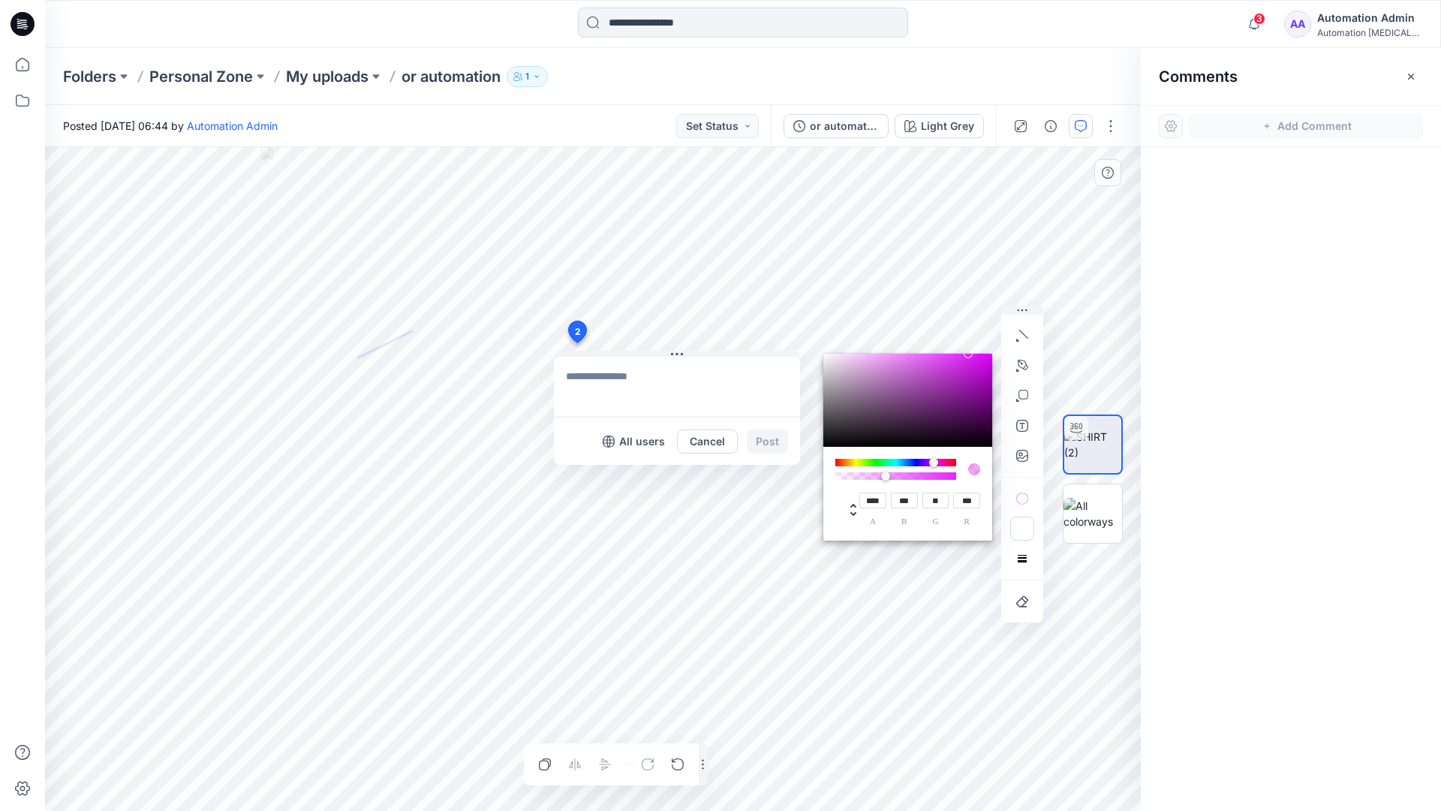
type input "**"
type input "***"
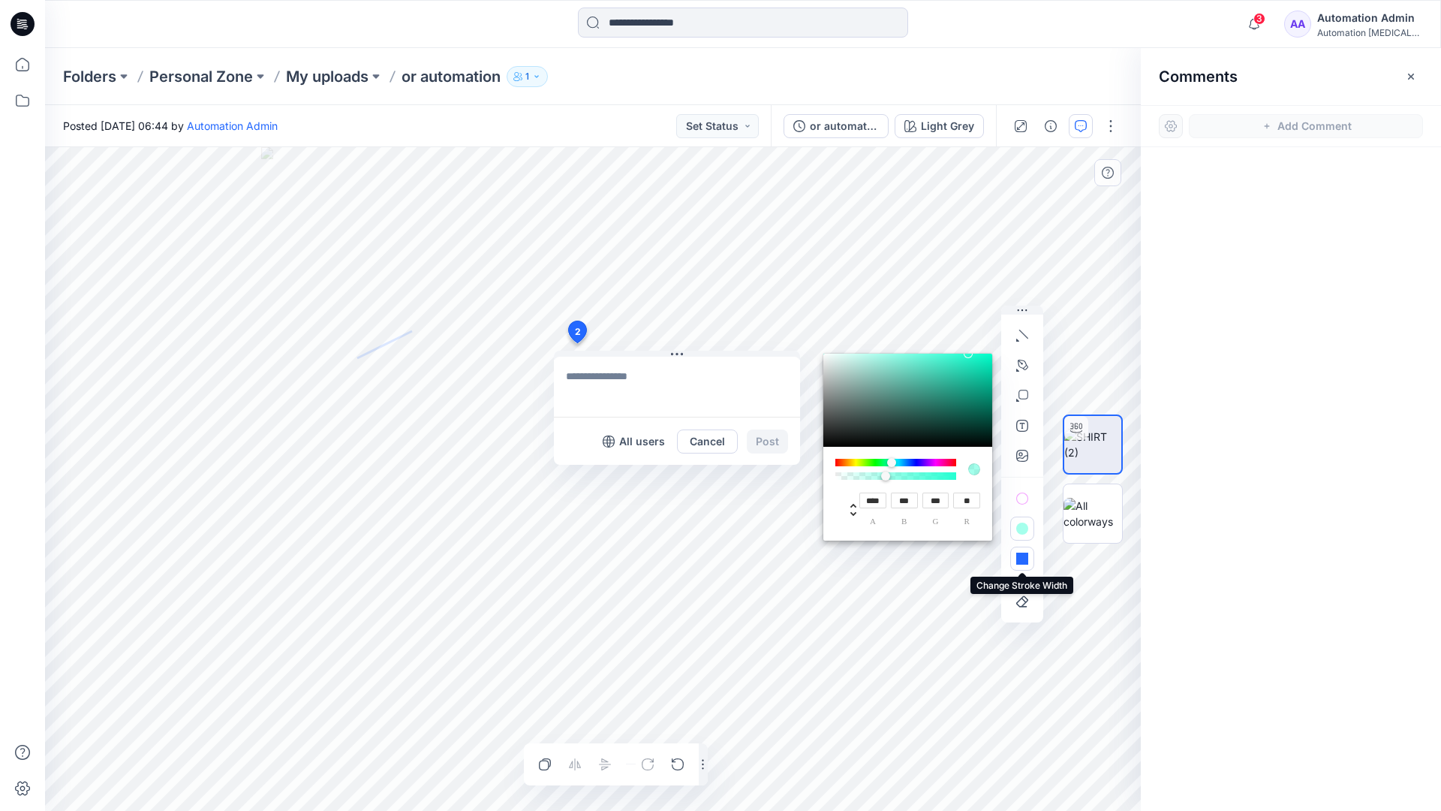
click at [1016, 552] on button "button" at bounding box center [1022, 558] width 24 height 24
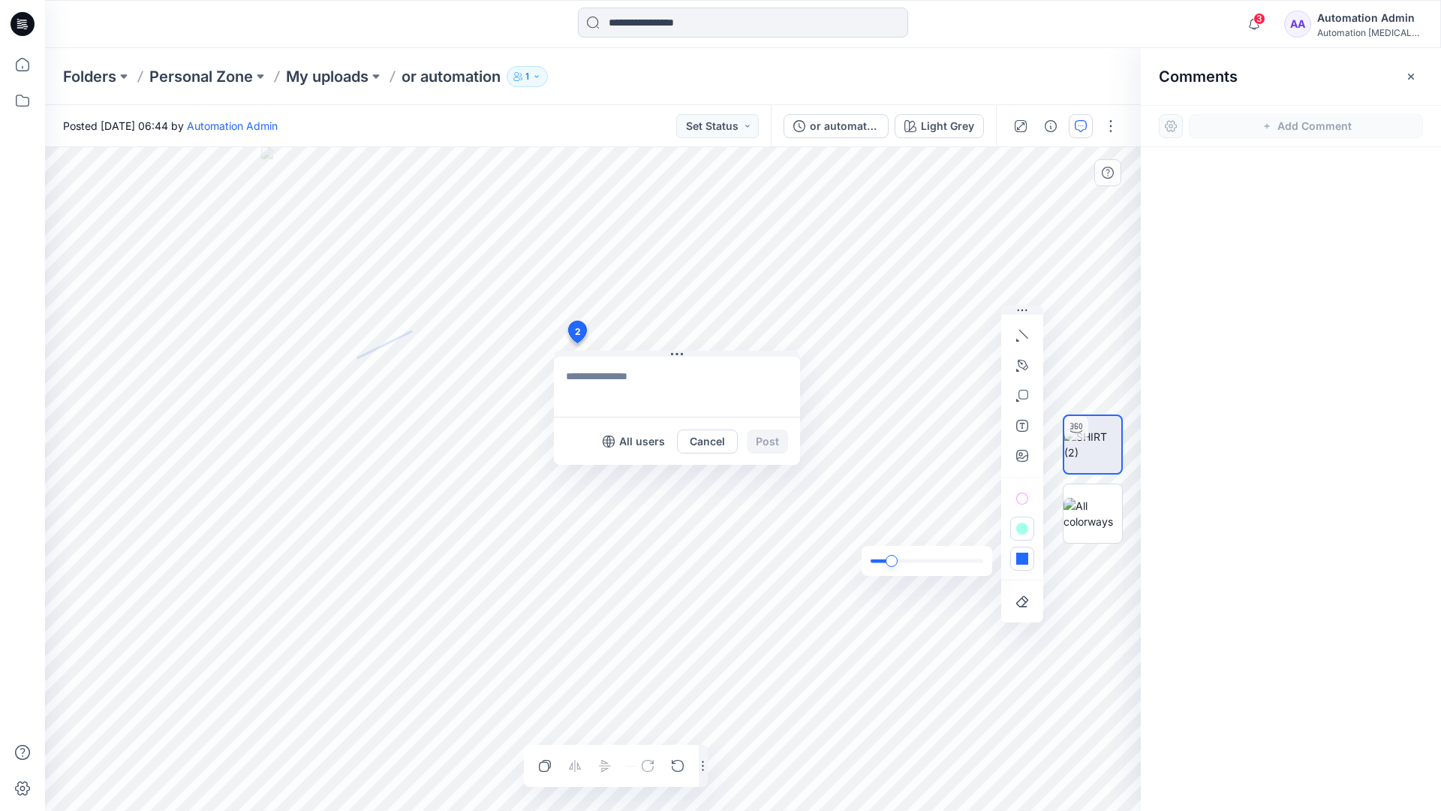
click at [895, 560] on div "slider" at bounding box center [892, 561] width 12 height 12
click at [1025, 564] on icon "button" at bounding box center [1022, 558] width 12 height 12
click at [996, 526] on icon "button" at bounding box center [1001, 529] width 12 height 12
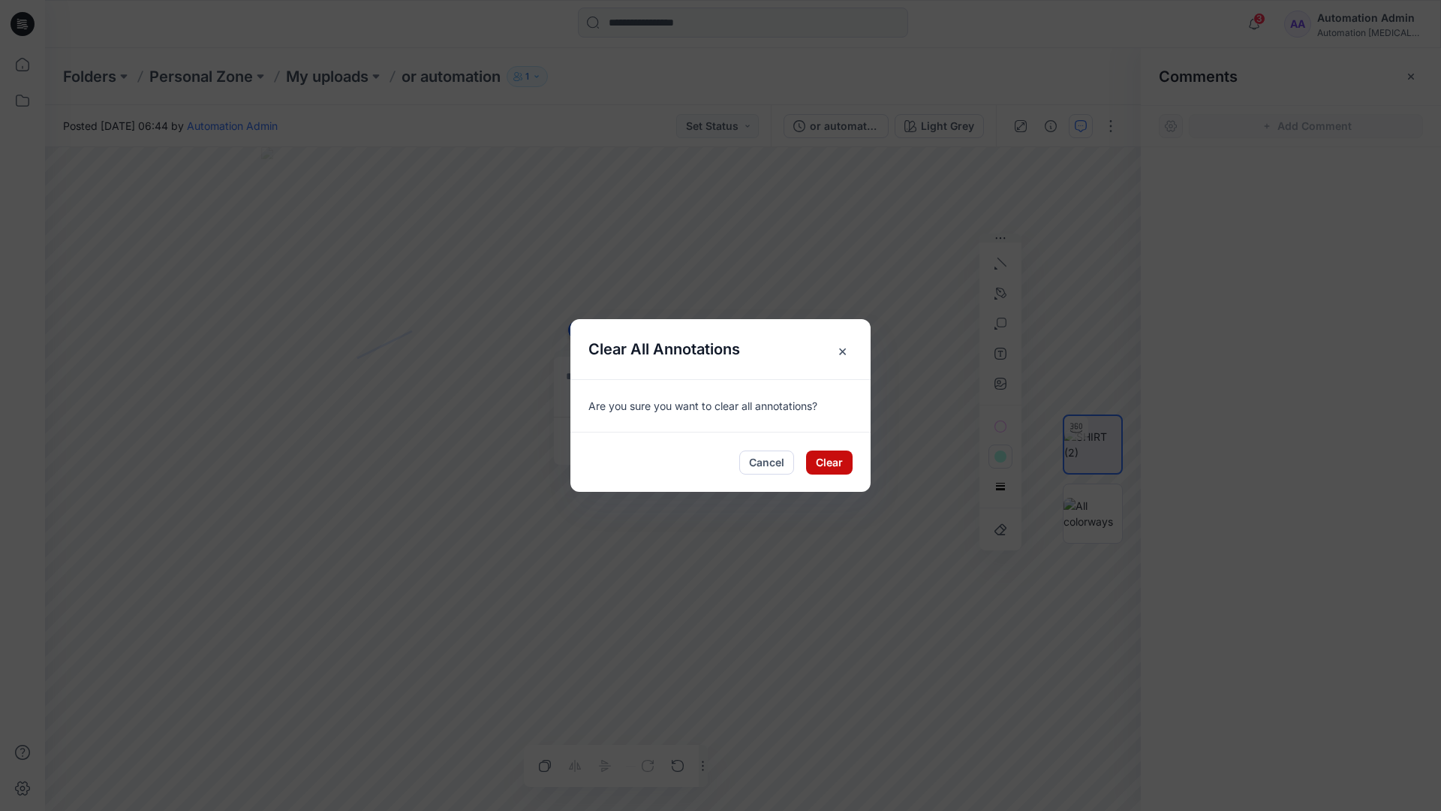
click at [834, 453] on button "Clear" at bounding box center [829, 462] width 47 height 24
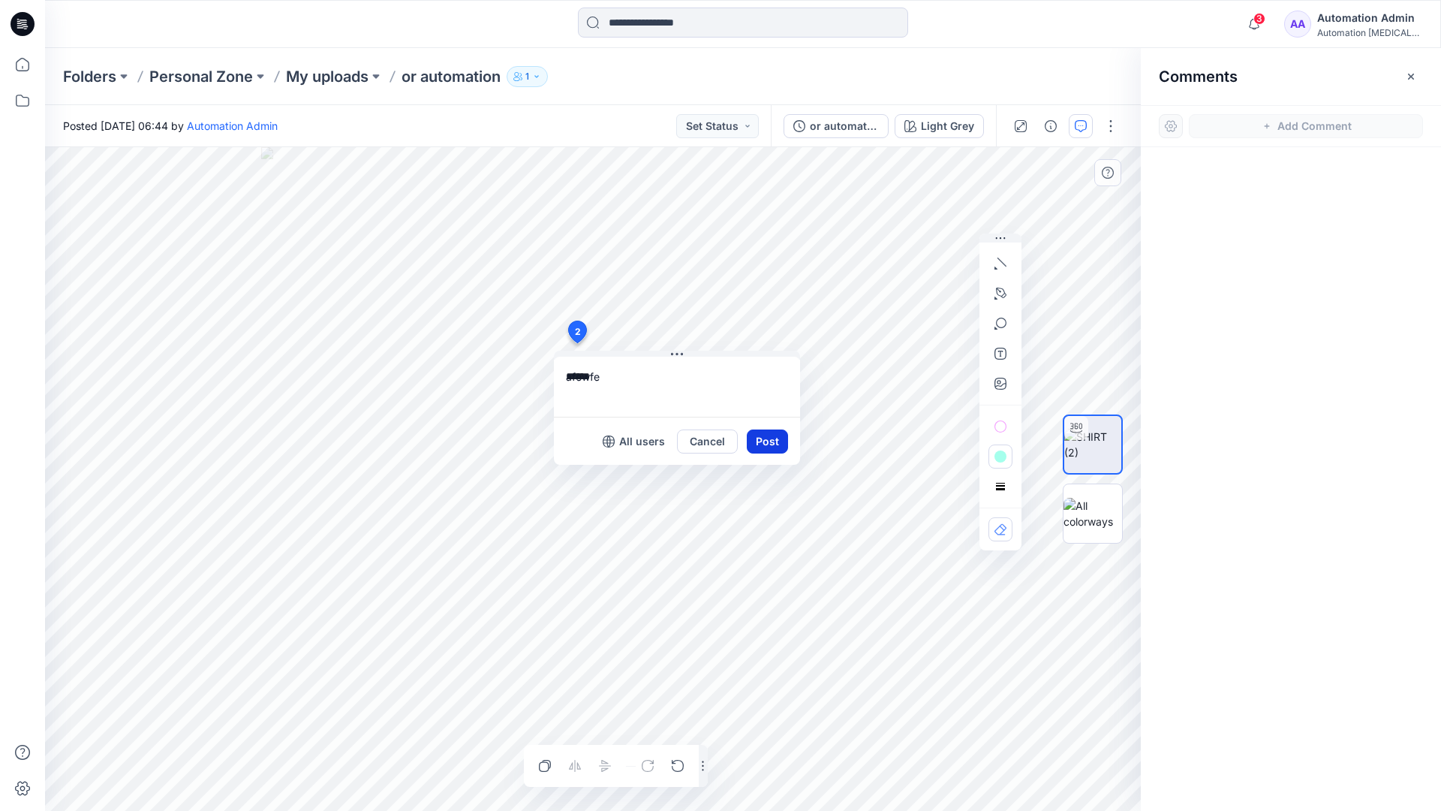
type textarea "******"
click at [761, 439] on button "Post" at bounding box center [767, 441] width 41 height 24
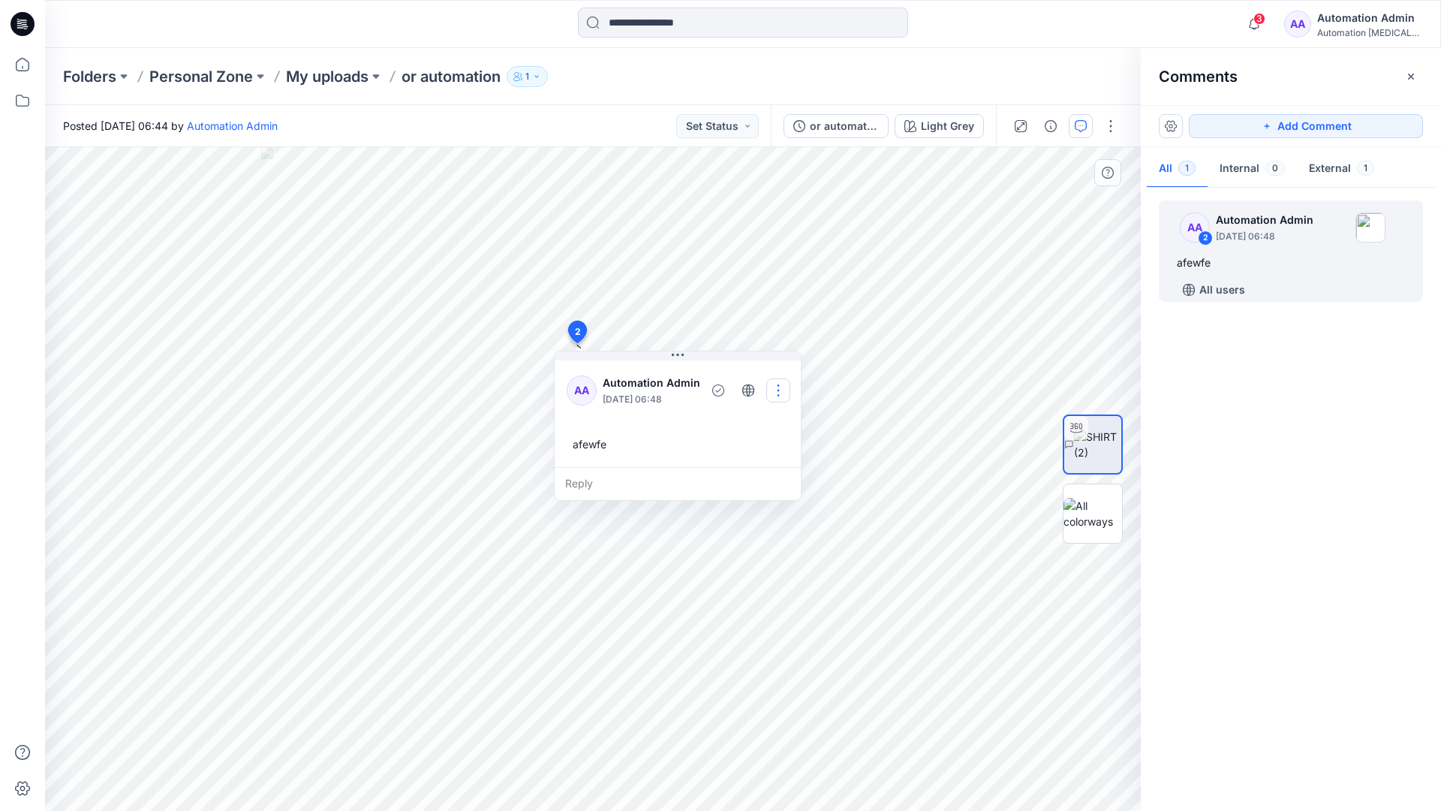
click at [775, 388] on button "button" at bounding box center [778, 390] width 24 height 24
click at [769, 460] on p "Delete thread" at bounding box center [783, 466] width 67 height 16
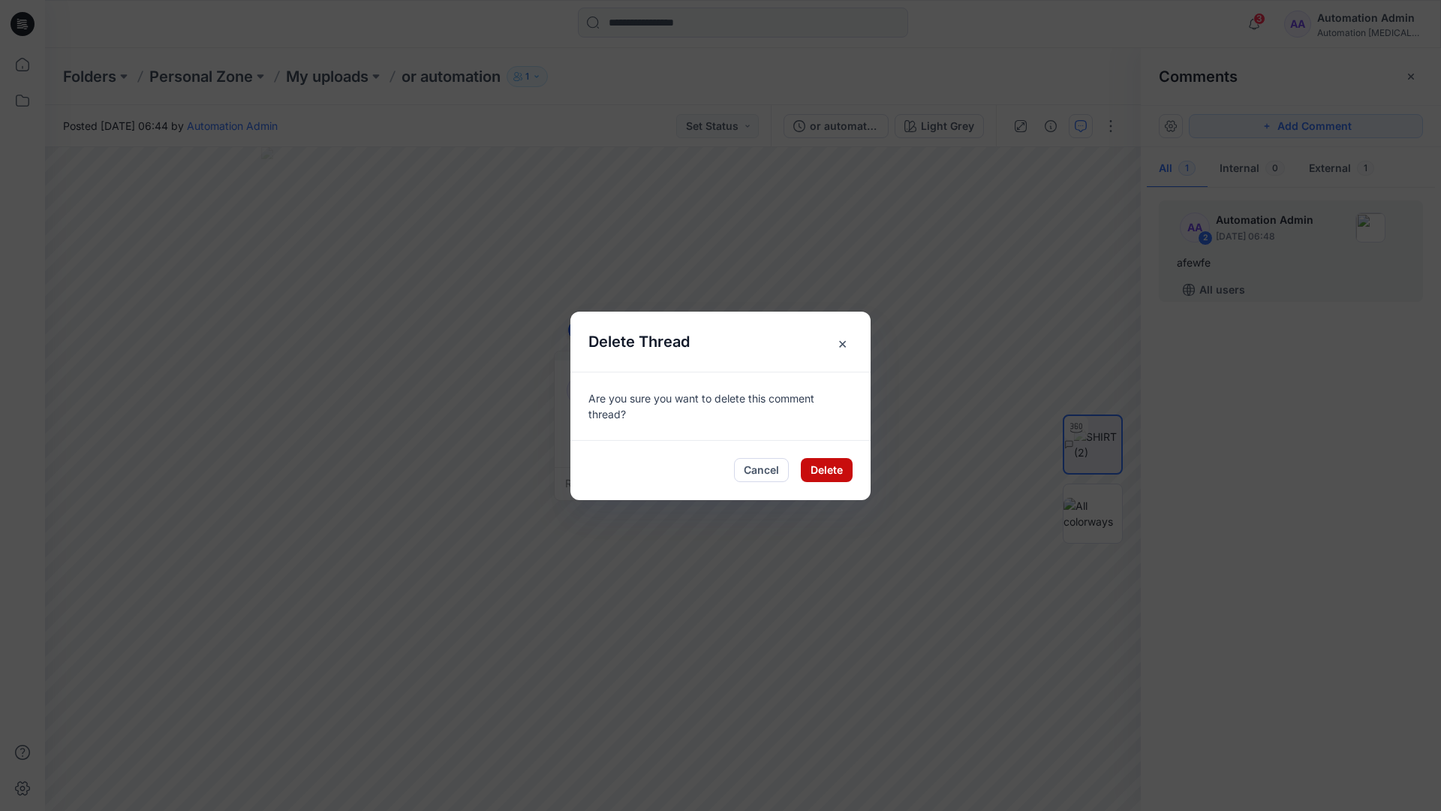
click at [816, 466] on button "Delete" at bounding box center [827, 470] width 52 height 24
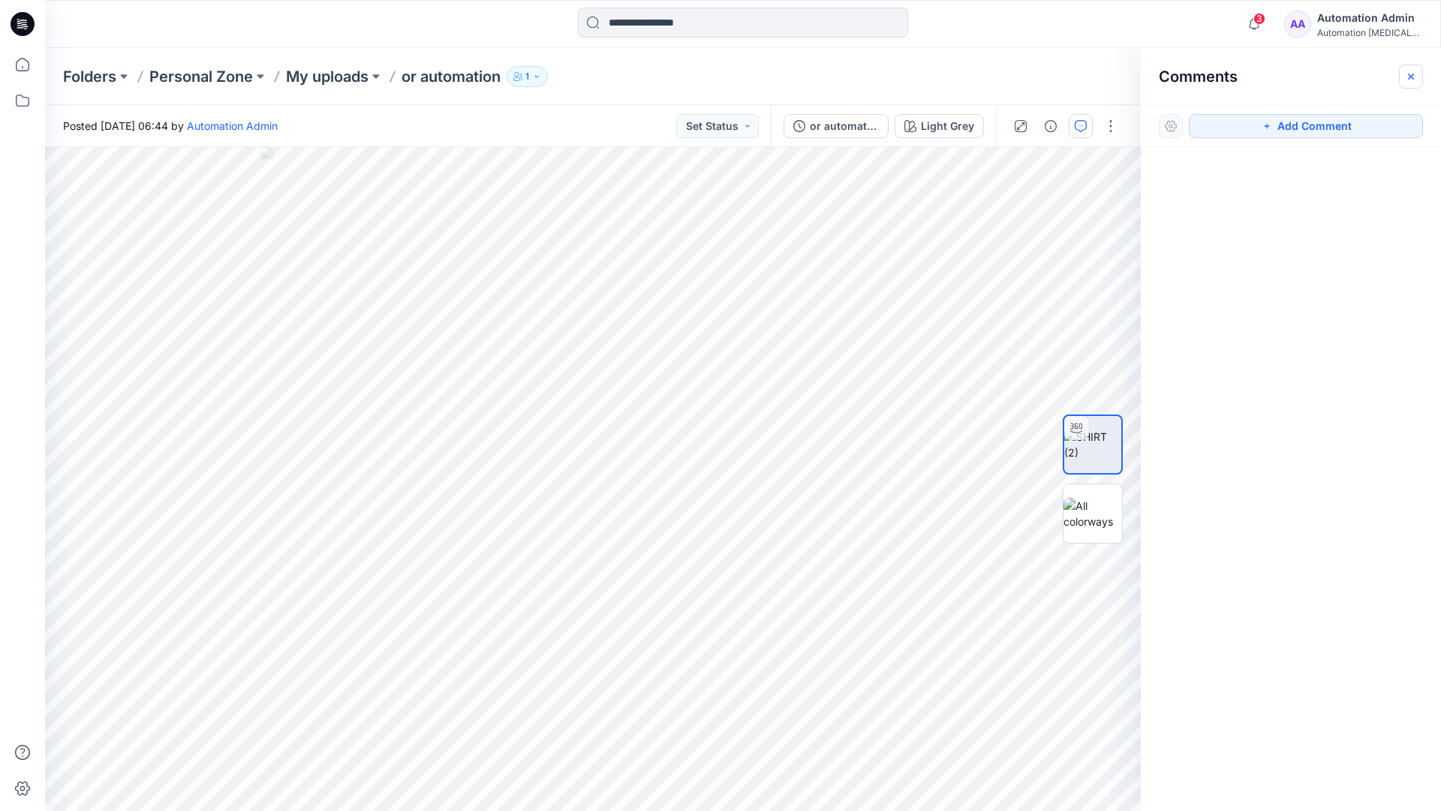
click at [1410, 76] on icon "button" at bounding box center [1411, 76] width 6 height 6
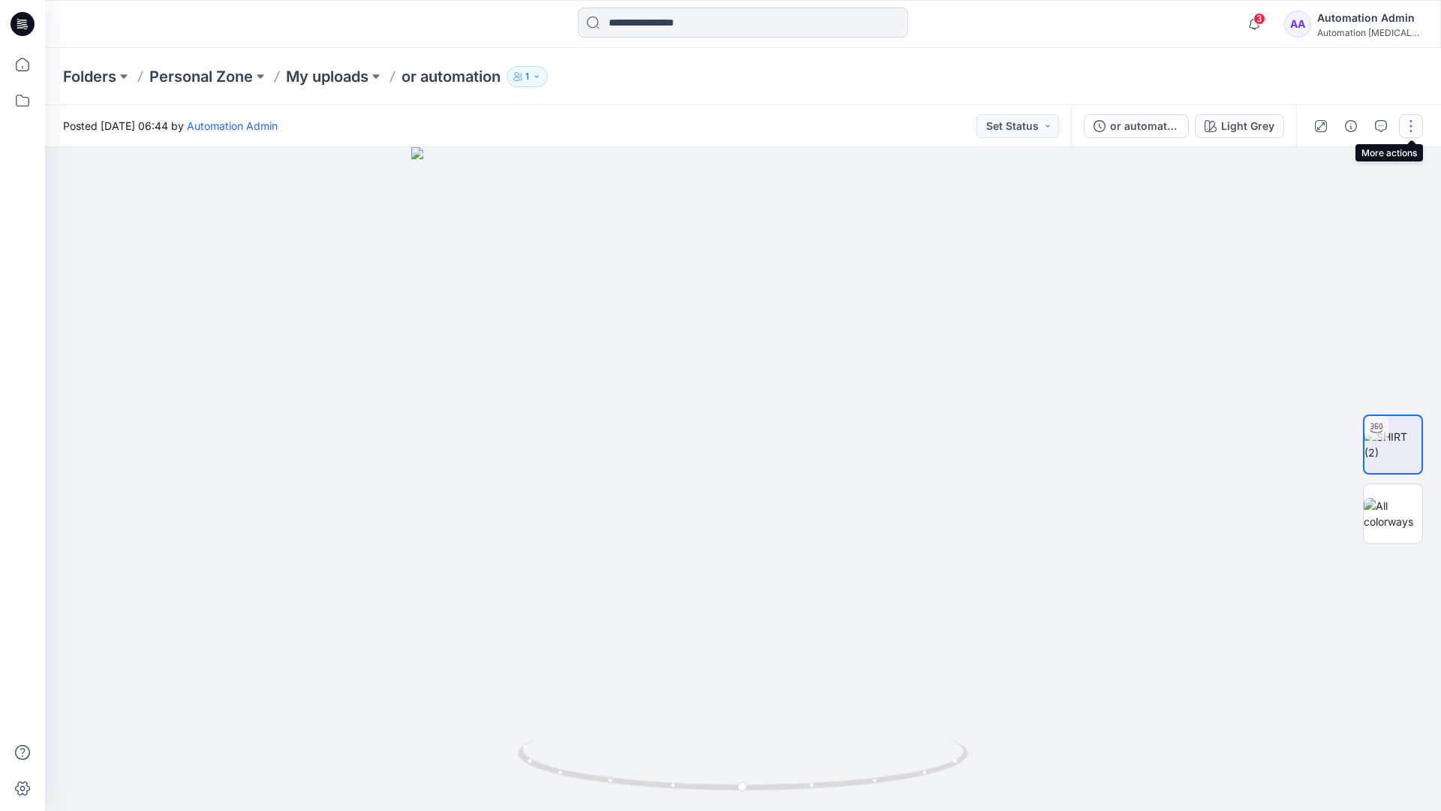
click at [1409, 132] on button "button" at bounding box center [1411, 126] width 24 height 24
click at [1317, 204] on p "Edit" at bounding box center [1315, 203] width 19 height 16
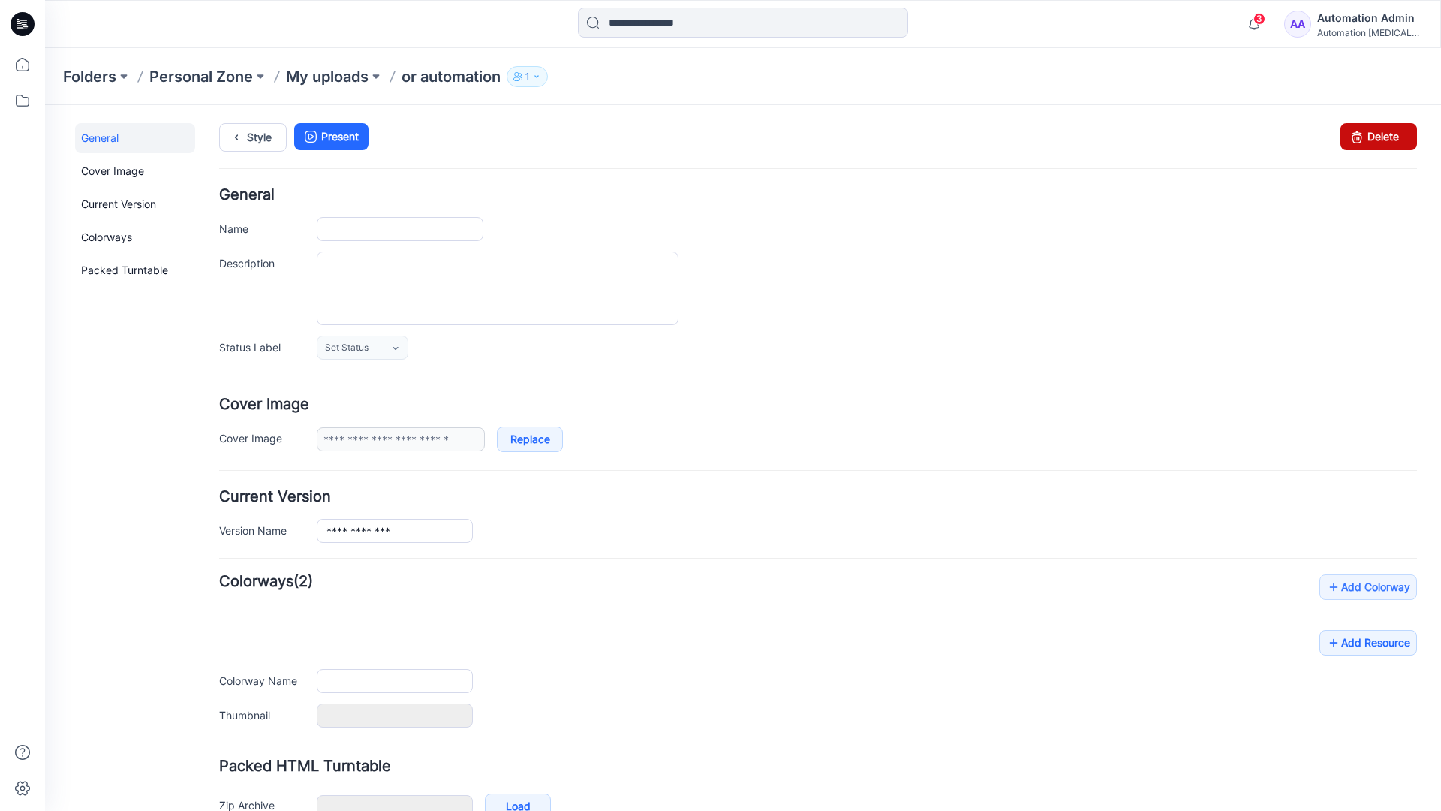
click at [1347, 137] on icon at bounding box center [1357, 136] width 21 height 27
click at [1201, 41] on div "3 Notifications Your style or automation is ready 1 new Colorways 4 minutes ago…" at bounding box center [743, 24] width 1396 height 48
type input "**********"
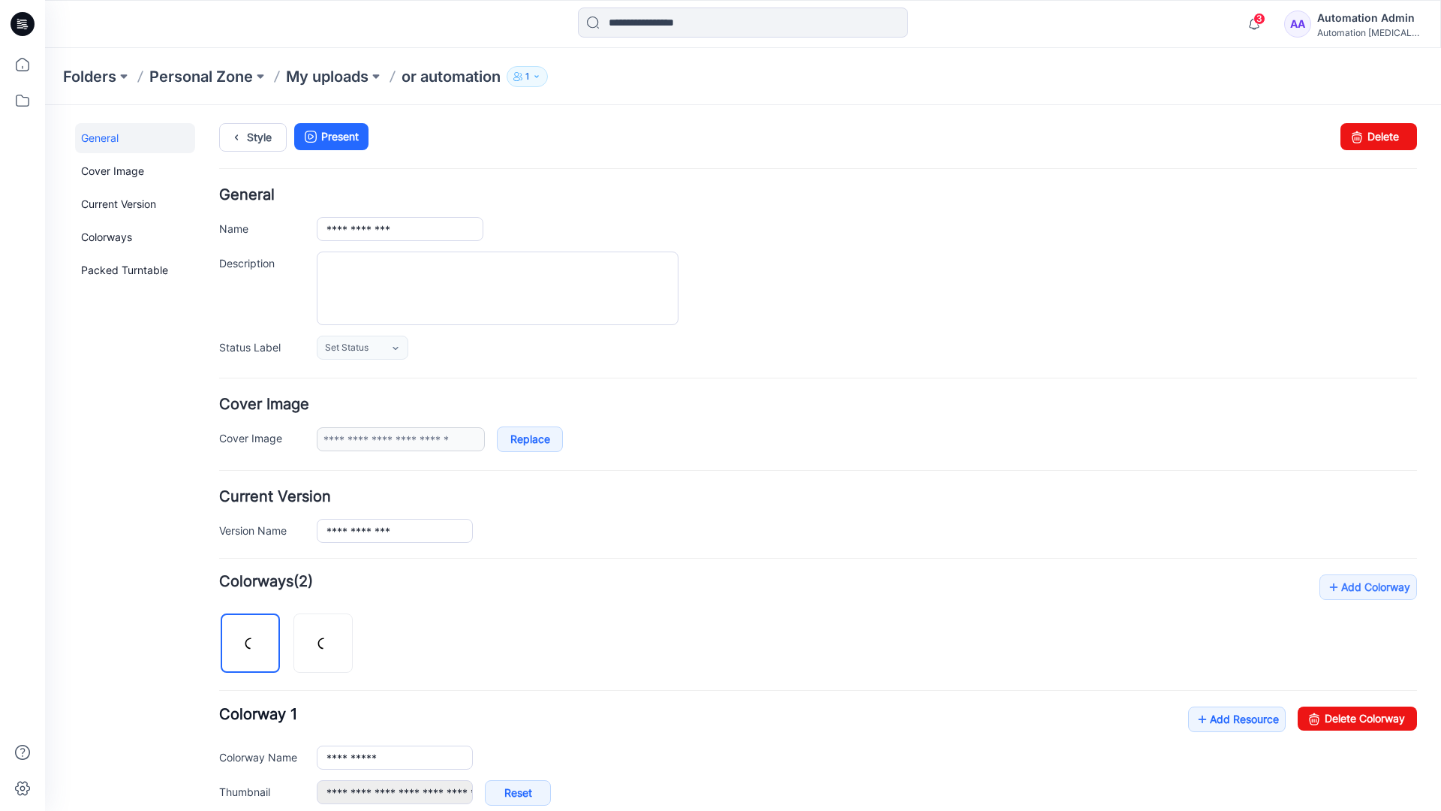
click at [1347, 28] on div "Automation [MEDICAL_DATA]..." at bounding box center [1369, 32] width 105 height 11
